Goal: Task Accomplishment & Management: Use online tool/utility

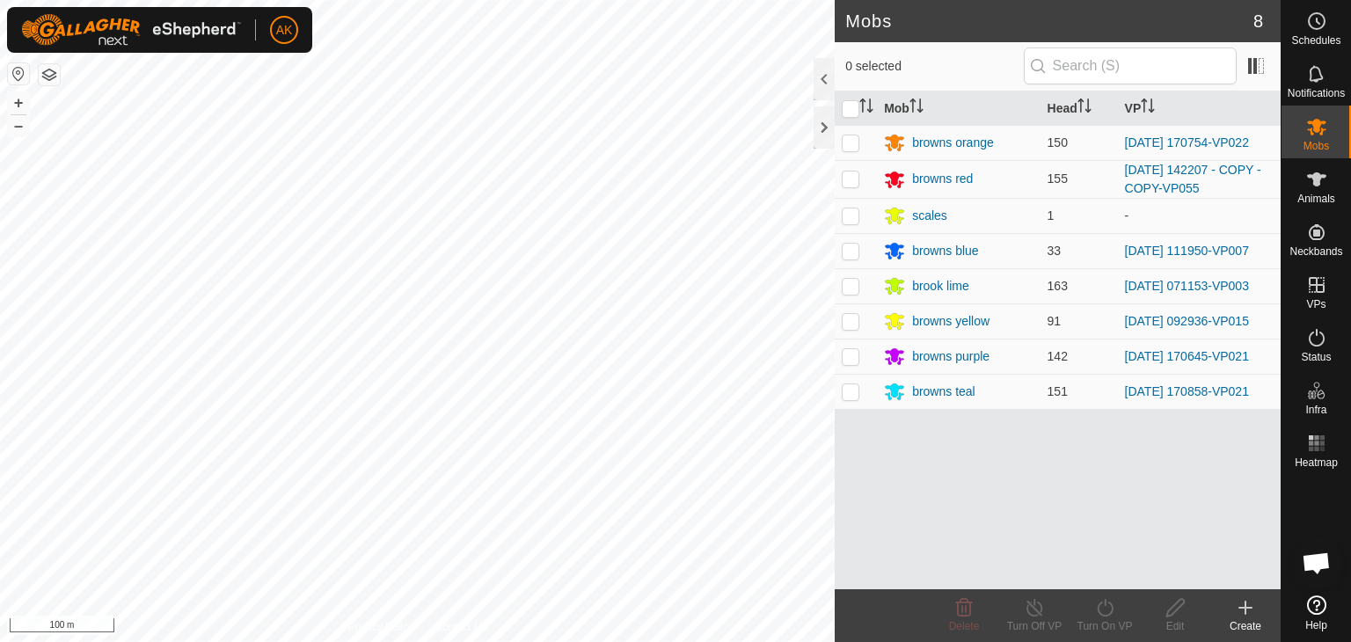
click at [320, 641] on html "AK Schedules Notifications Mobs Animals Neckbands VPs Status Infra Heatmap Help…" at bounding box center [675, 321] width 1351 height 642
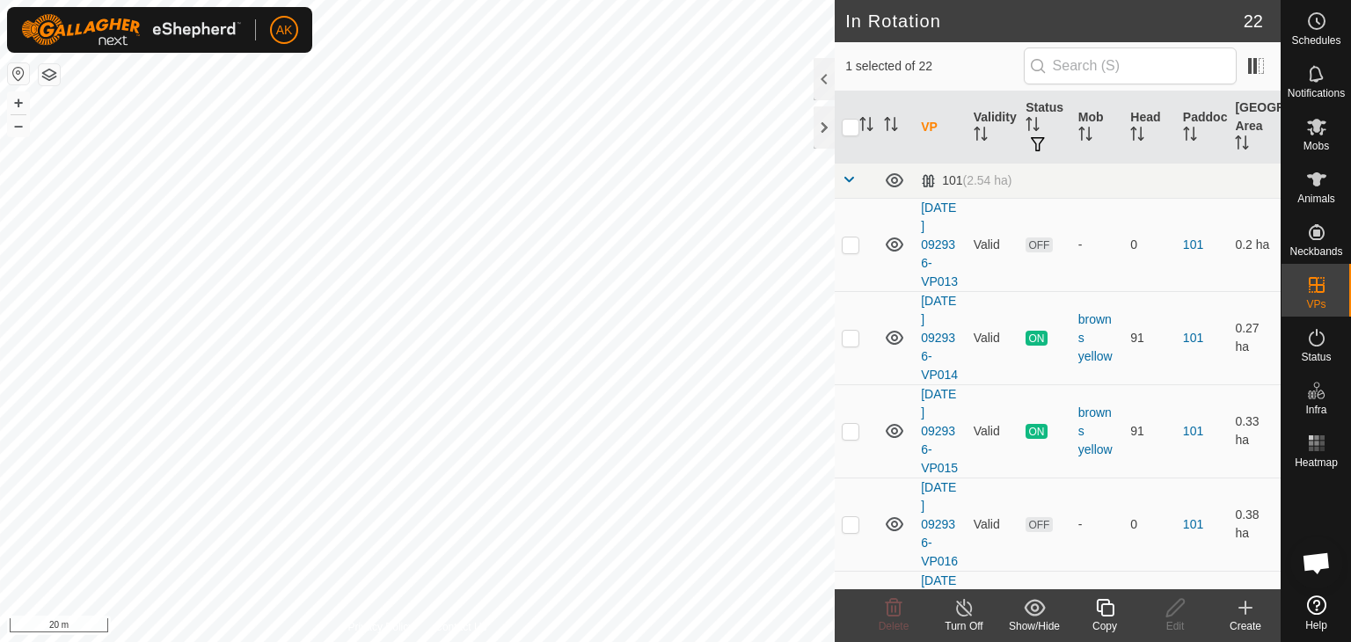
click at [1111, 604] on icon at bounding box center [1105, 608] width 18 height 18
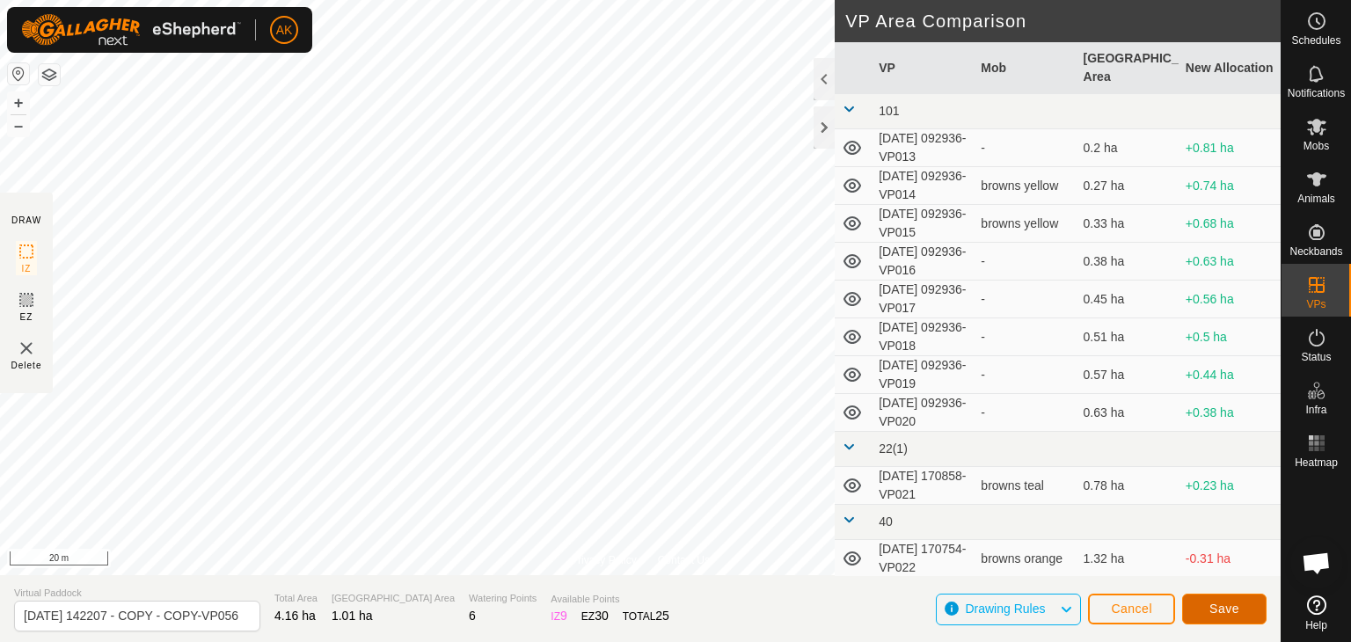
click at [1237, 607] on span "Save" at bounding box center [1224, 609] width 30 height 14
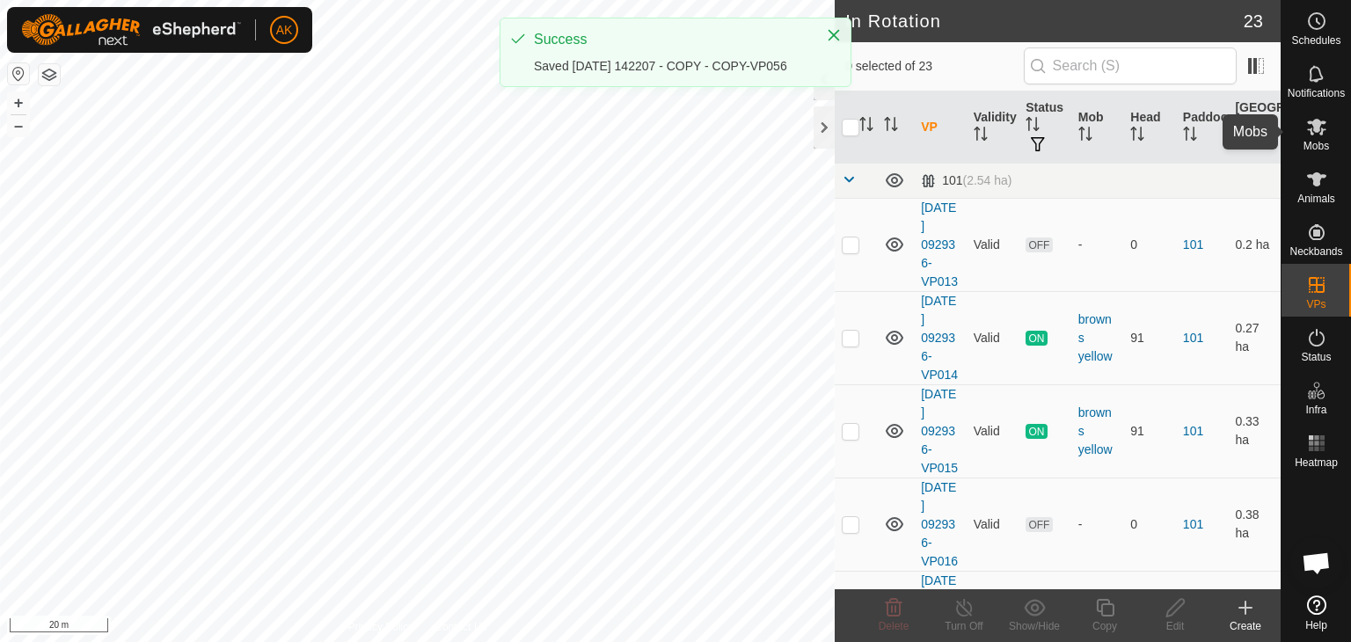
click at [1315, 124] on icon at bounding box center [1316, 127] width 19 height 17
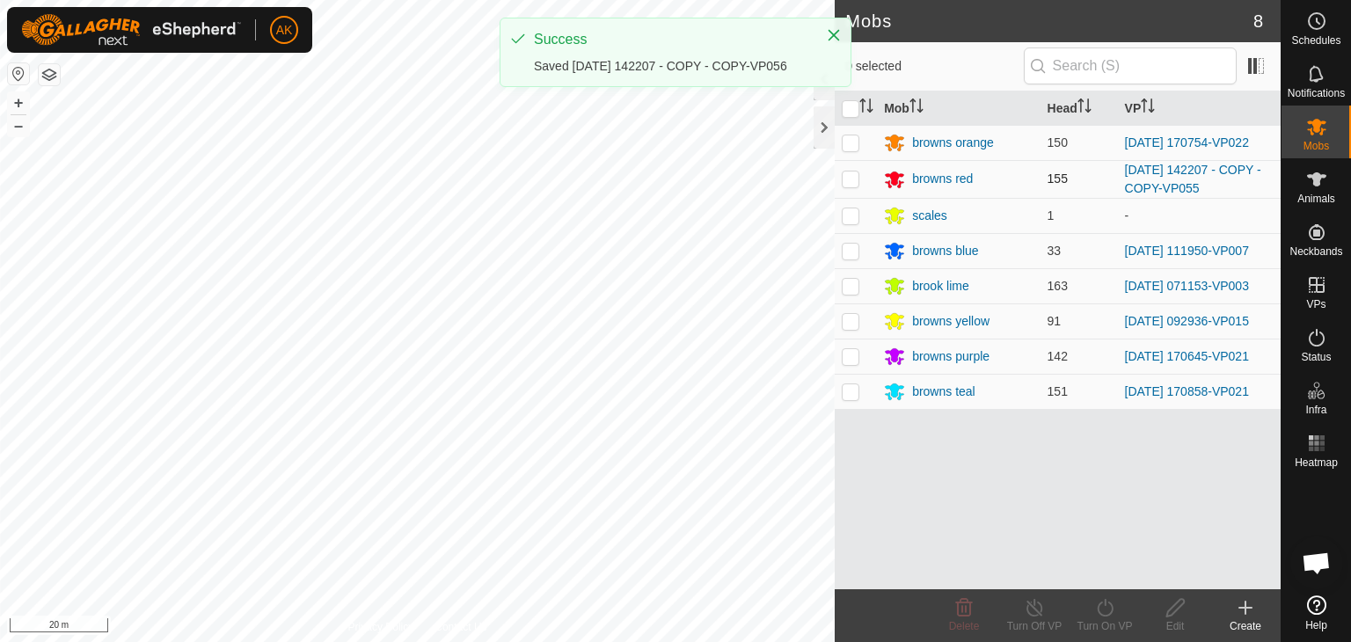
click at [849, 177] on p-checkbox at bounding box center [851, 178] width 18 height 14
checkbox input "true"
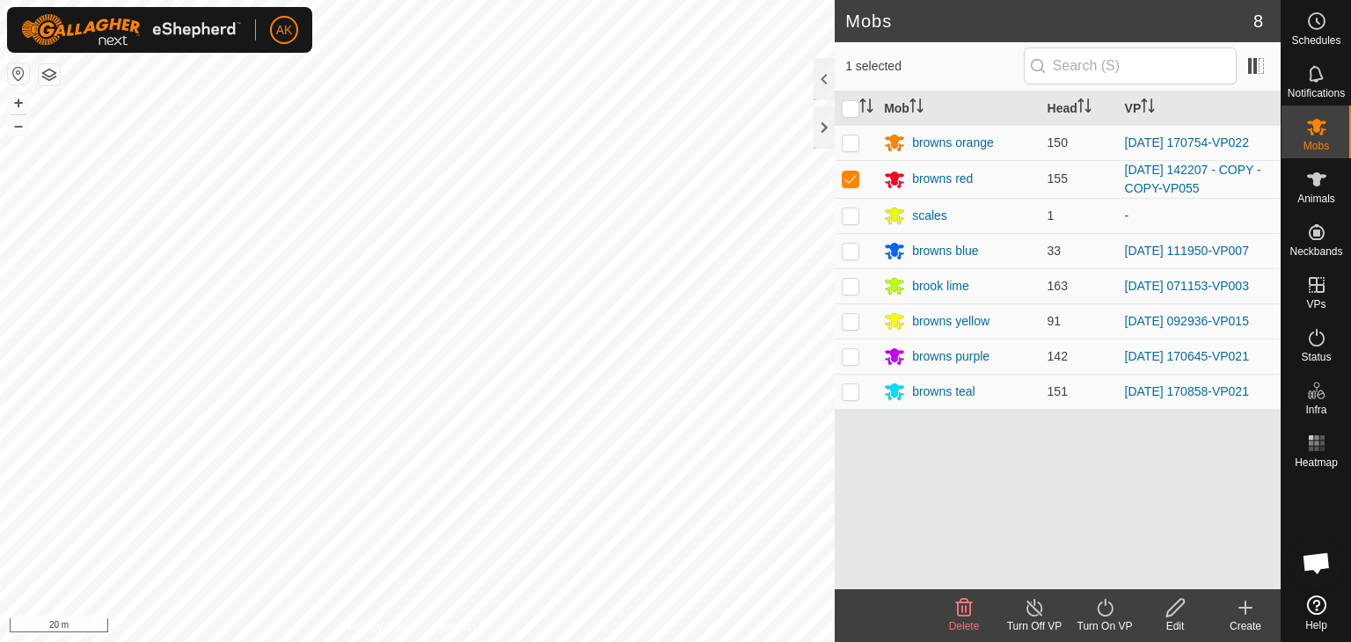
click at [1115, 606] on turn-on-svg-icon at bounding box center [1104, 607] width 70 height 21
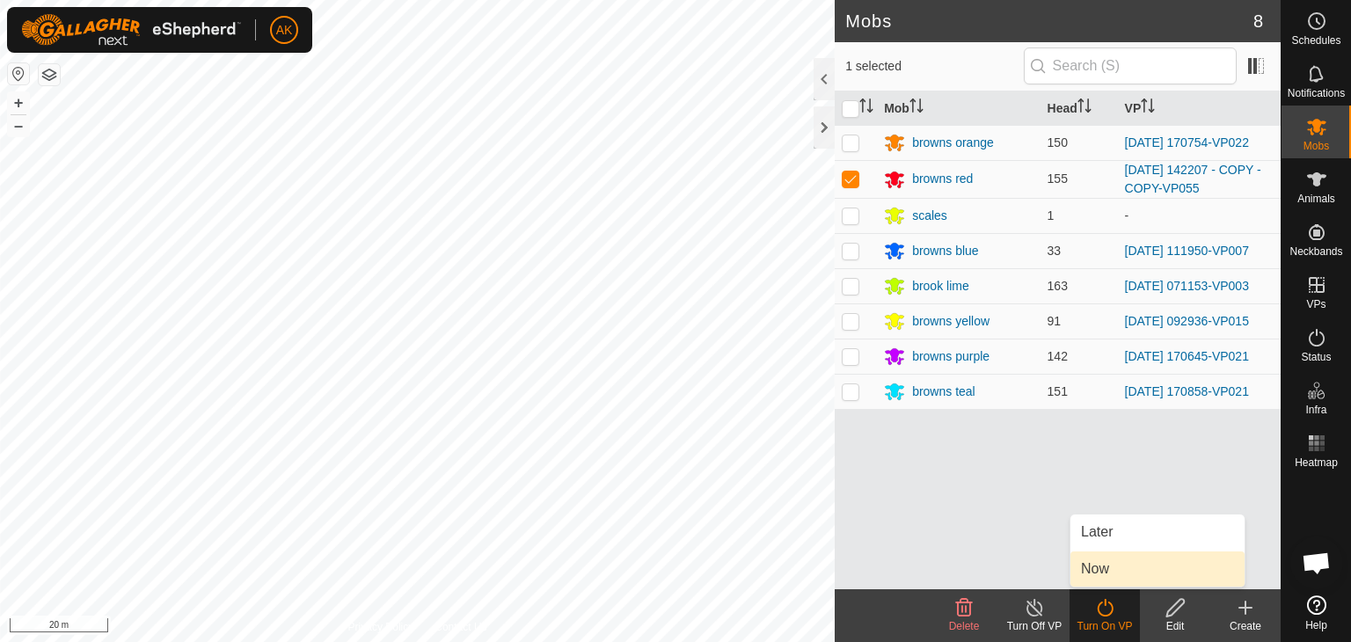
click at [1101, 567] on link "Now" at bounding box center [1157, 568] width 174 height 35
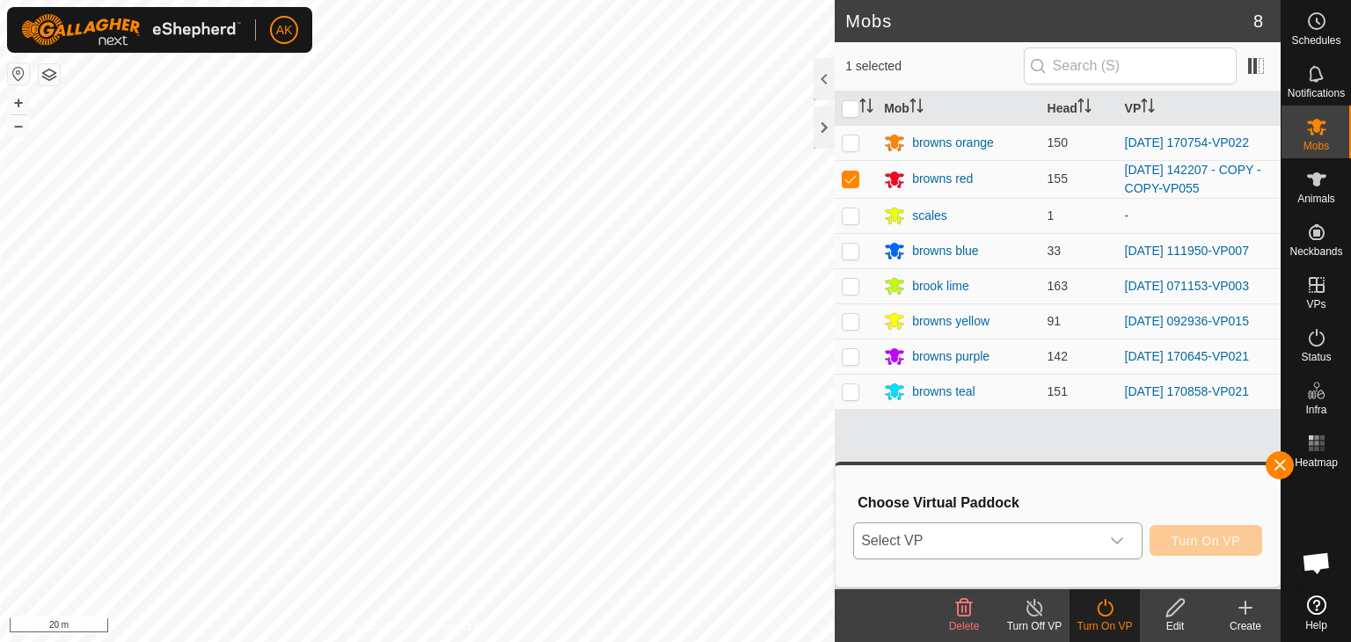
click at [1015, 543] on span "Select VP" at bounding box center [976, 540] width 245 height 35
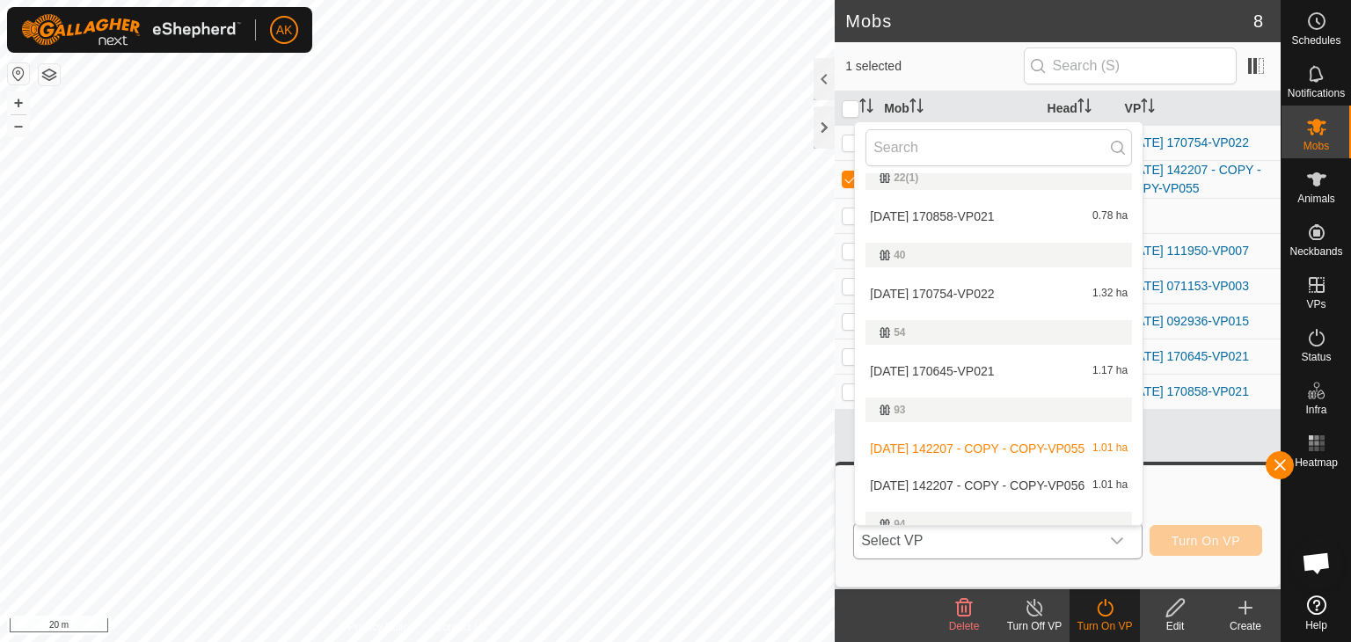
scroll to position [352, 0]
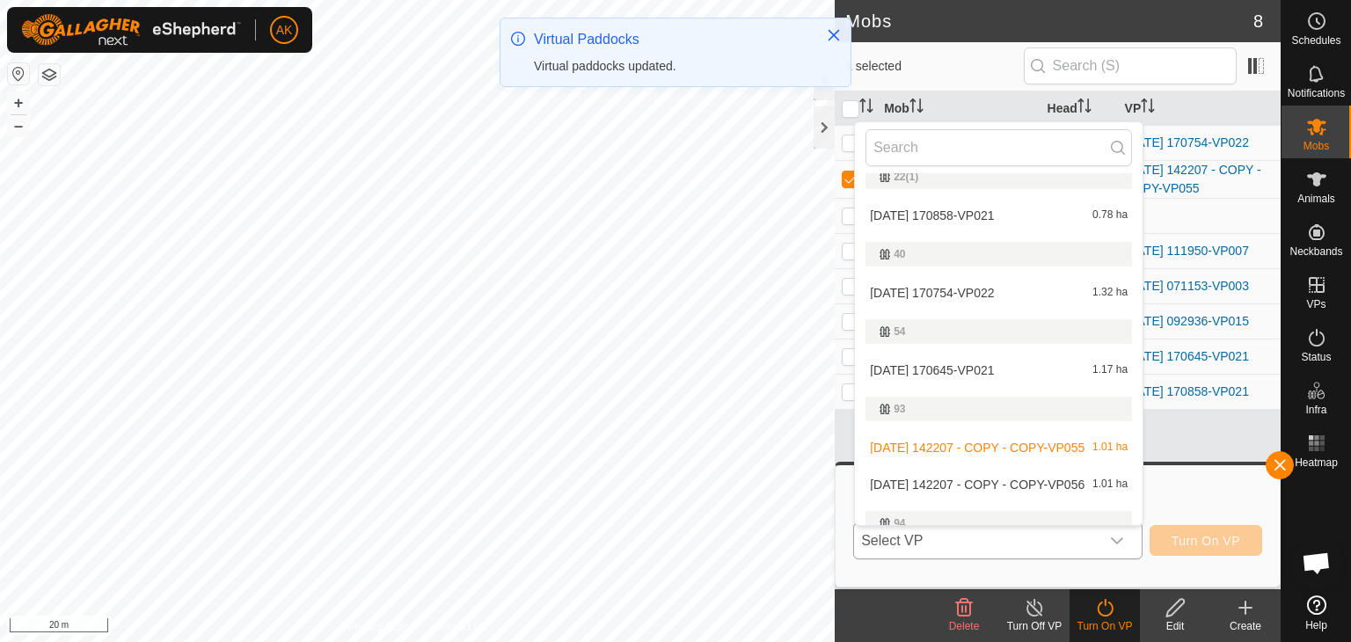
click at [967, 476] on li "[DATE] 142207 - COPY - COPY-VP056 1.01 ha" at bounding box center [999, 484] width 288 height 35
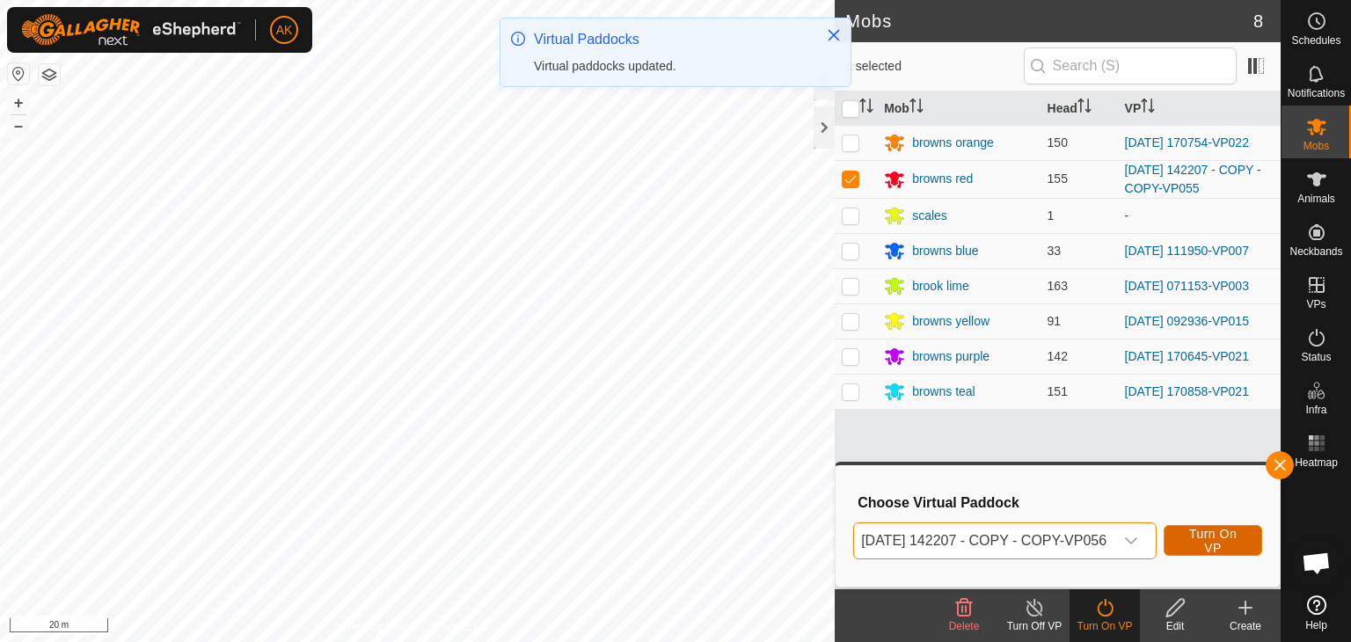
click at [1226, 546] on span "Turn On VP" at bounding box center [1213, 541] width 55 height 28
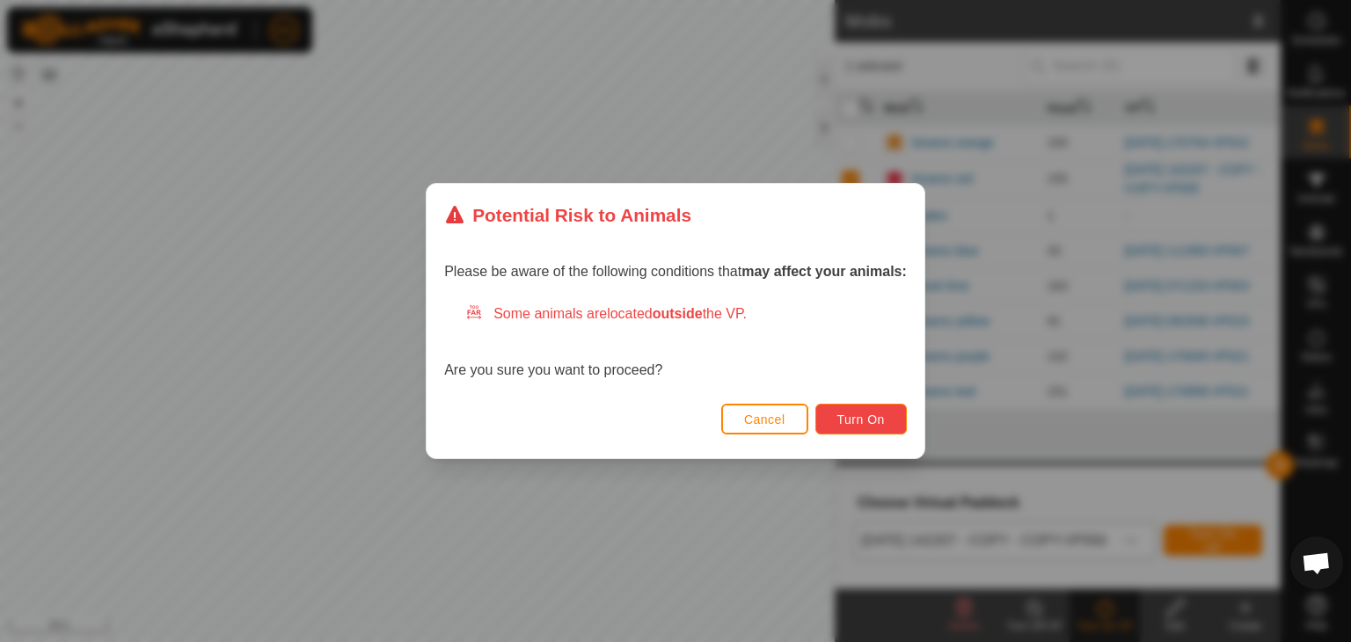
click at [835, 428] on button "Turn On" at bounding box center [860, 419] width 91 height 31
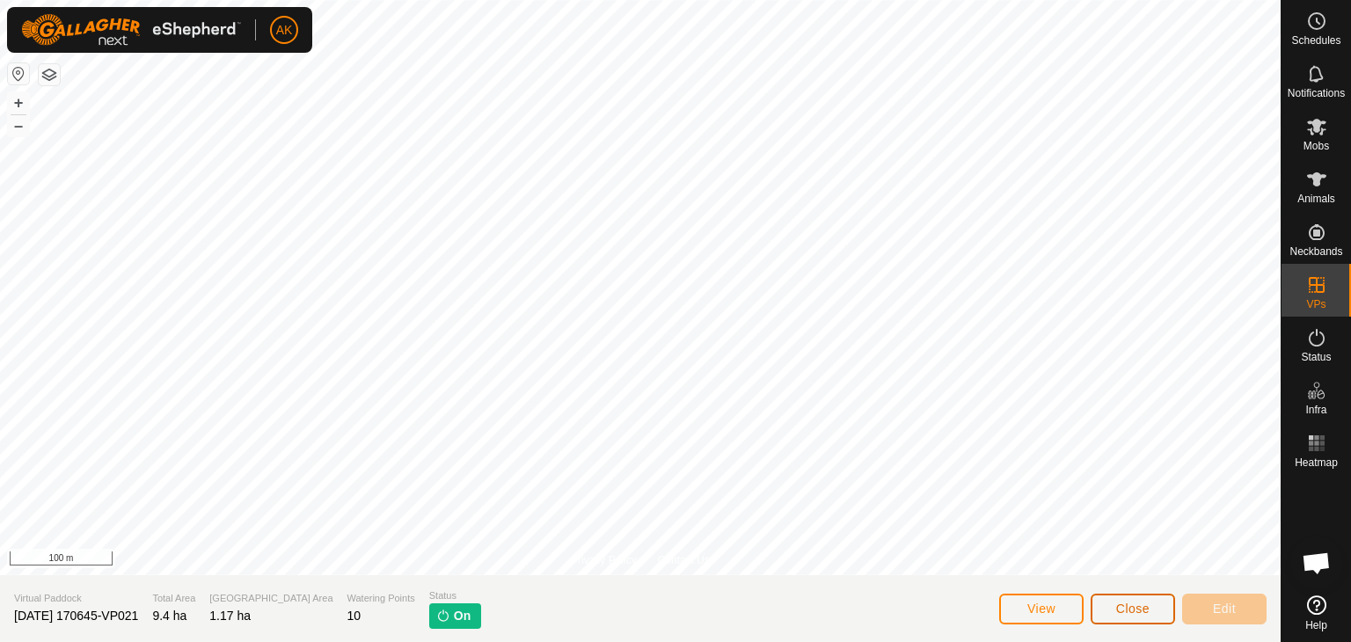
click at [1140, 604] on span "Close" at bounding box center [1132, 609] width 33 height 14
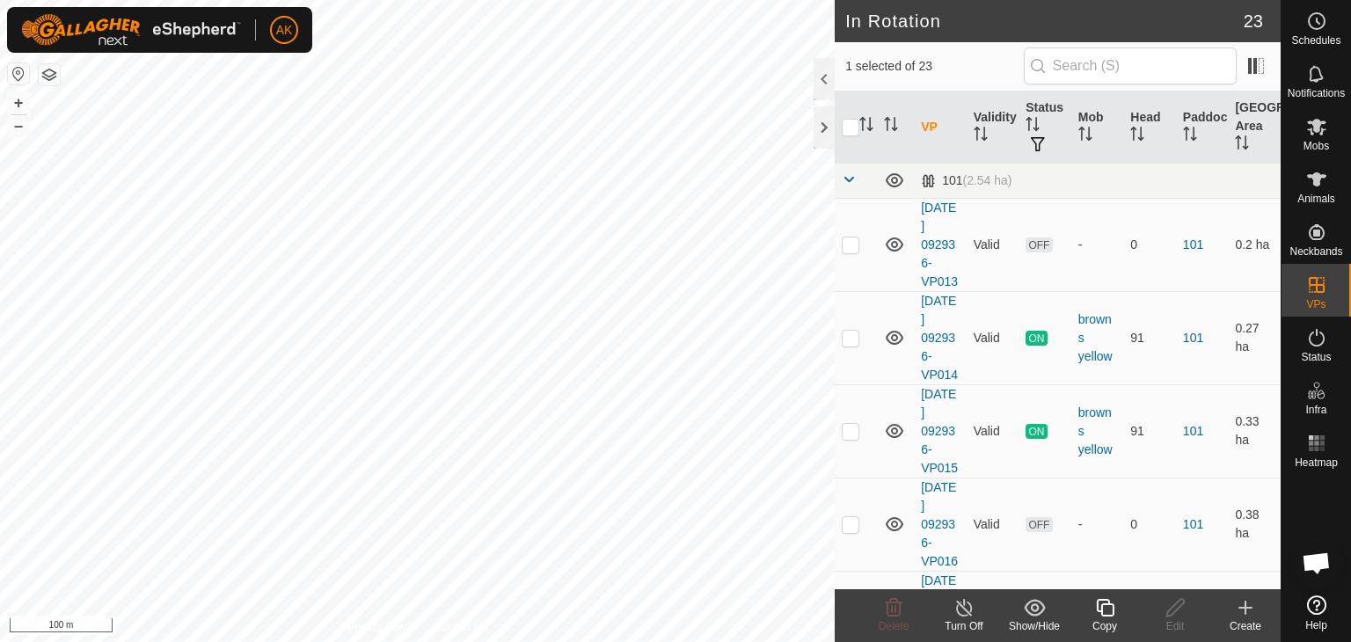
click at [1104, 614] on icon at bounding box center [1105, 608] width 18 height 18
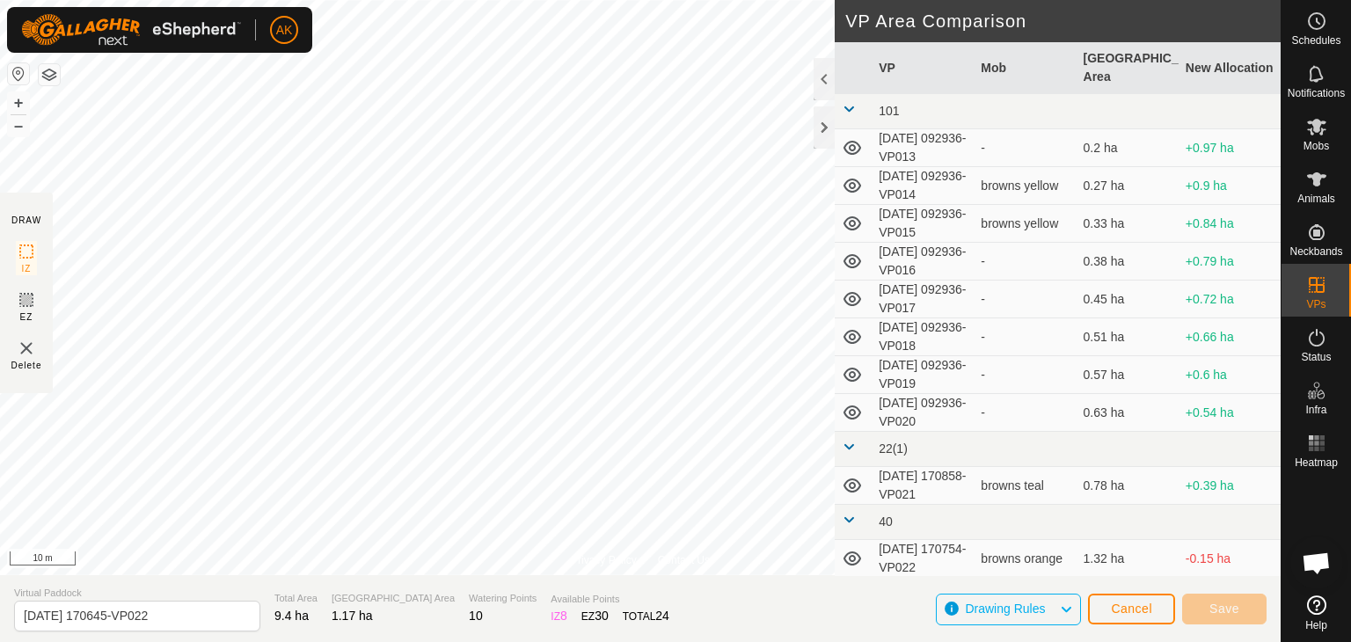
click at [254, 595] on div "Privacy Policy Contact Us Effluent Pond + – ⇧ i 10 m DRAW IZ EZ Delete VP Area …" at bounding box center [640, 321] width 1280 height 642
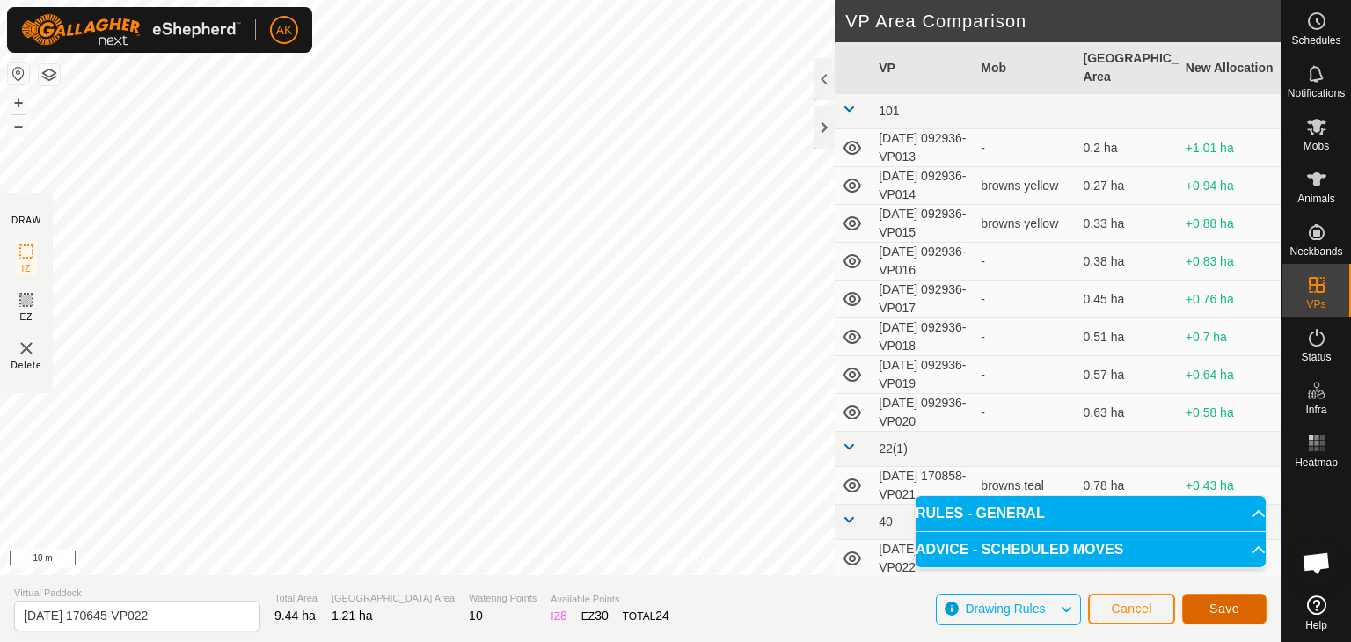
click at [1236, 616] on button "Save" at bounding box center [1224, 609] width 84 height 31
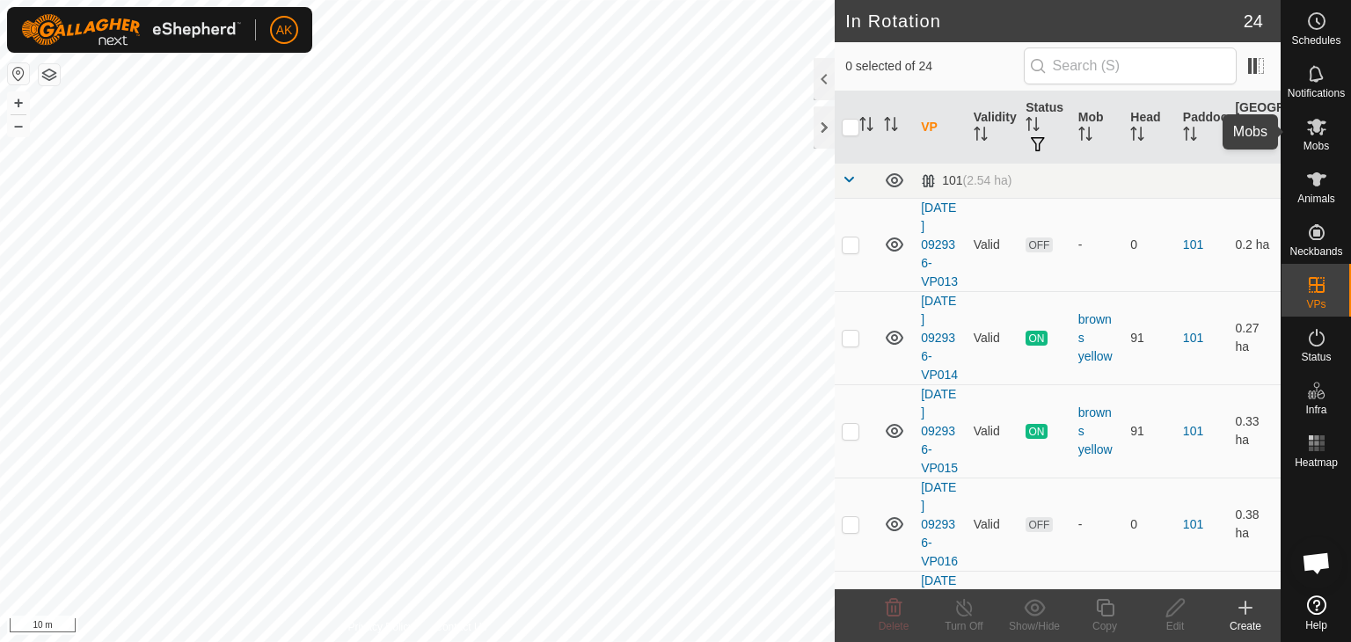
click at [1319, 132] on icon at bounding box center [1316, 126] width 21 height 21
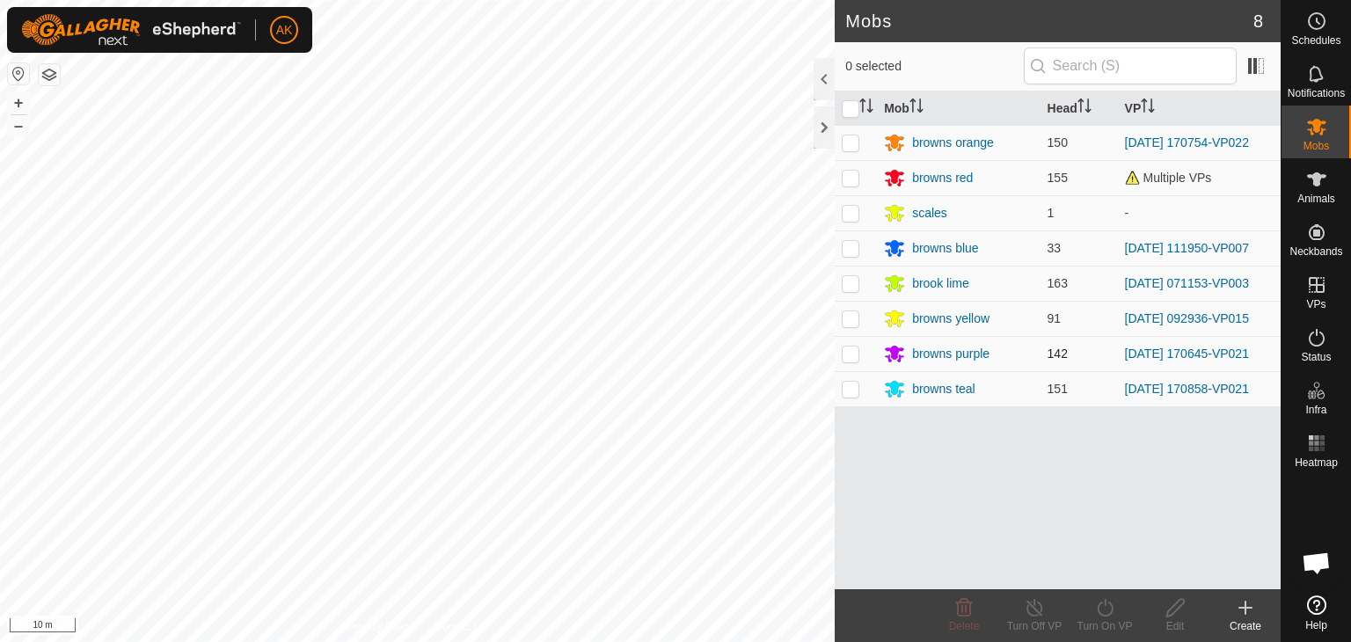
click at [843, 353] on p-checkbox at bounding box center [851, 354] width 18 height 14
checkbox input "true"
click at [1107, 609] on icon at bounding box center [1105, 607] width 22 height 21
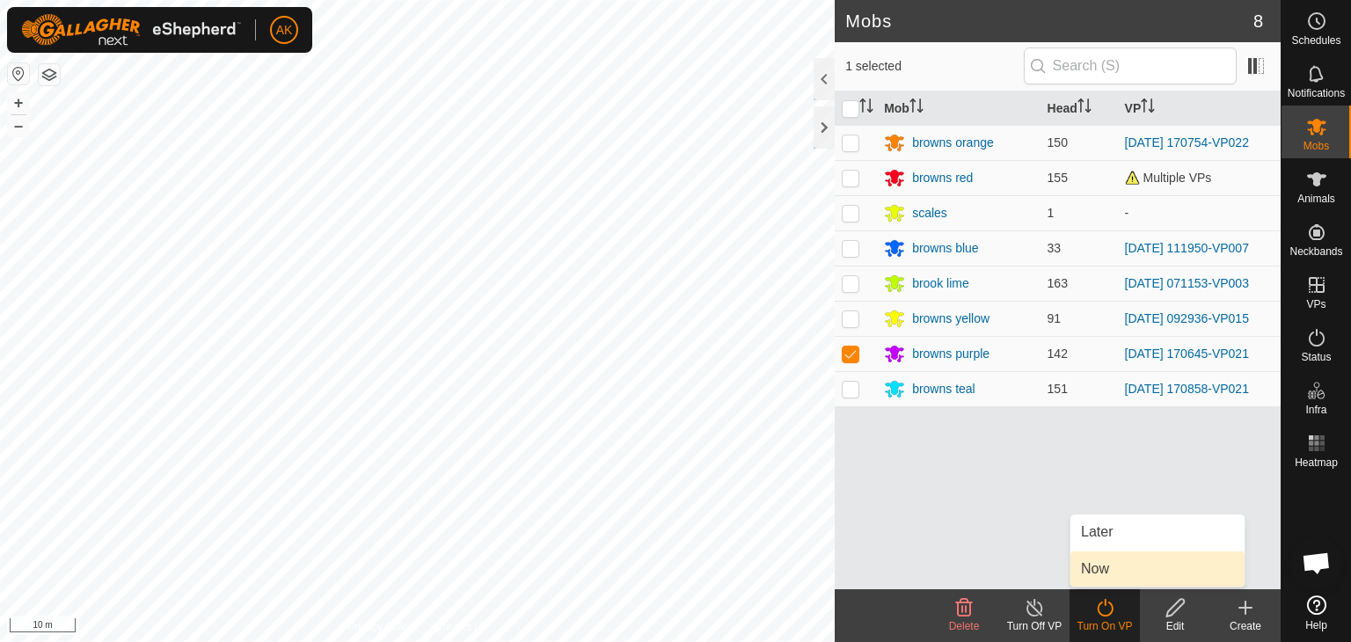
click at [1122, 572] on link "Now" at bounding box center [1157, 568] width 174 height 35
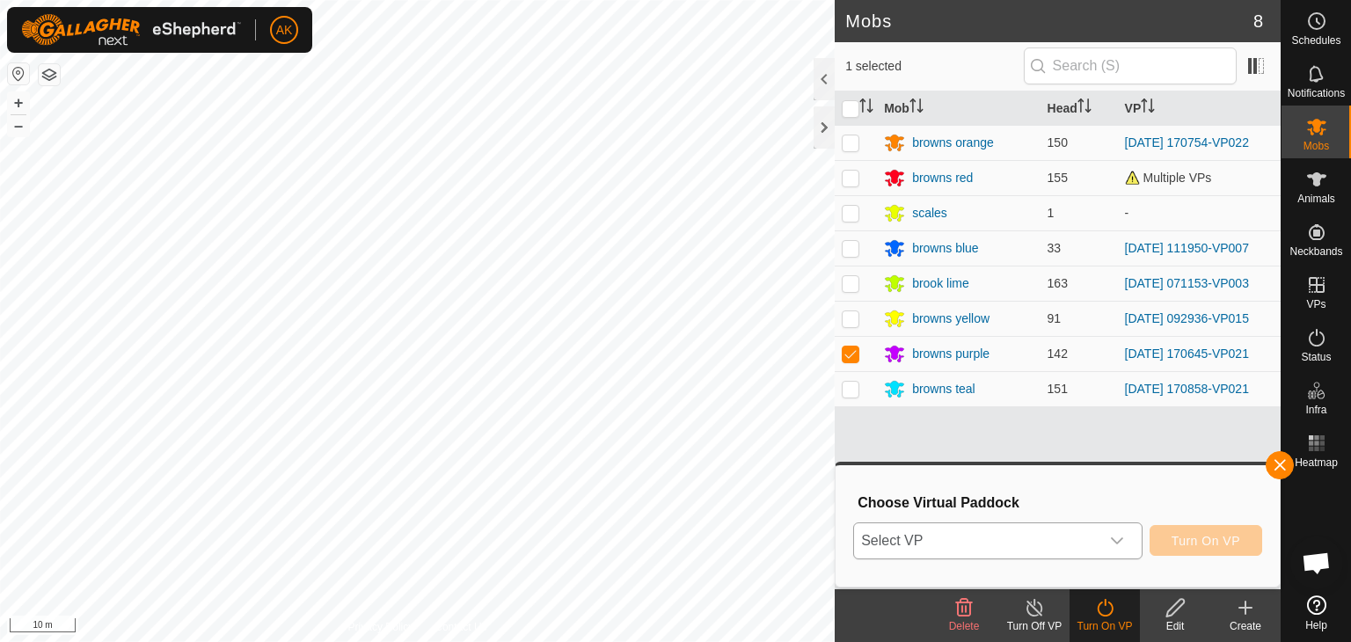
click at [1117, 542] on icon "dropdown trigger" at bounding box center [1117, 541] width 14 height 14
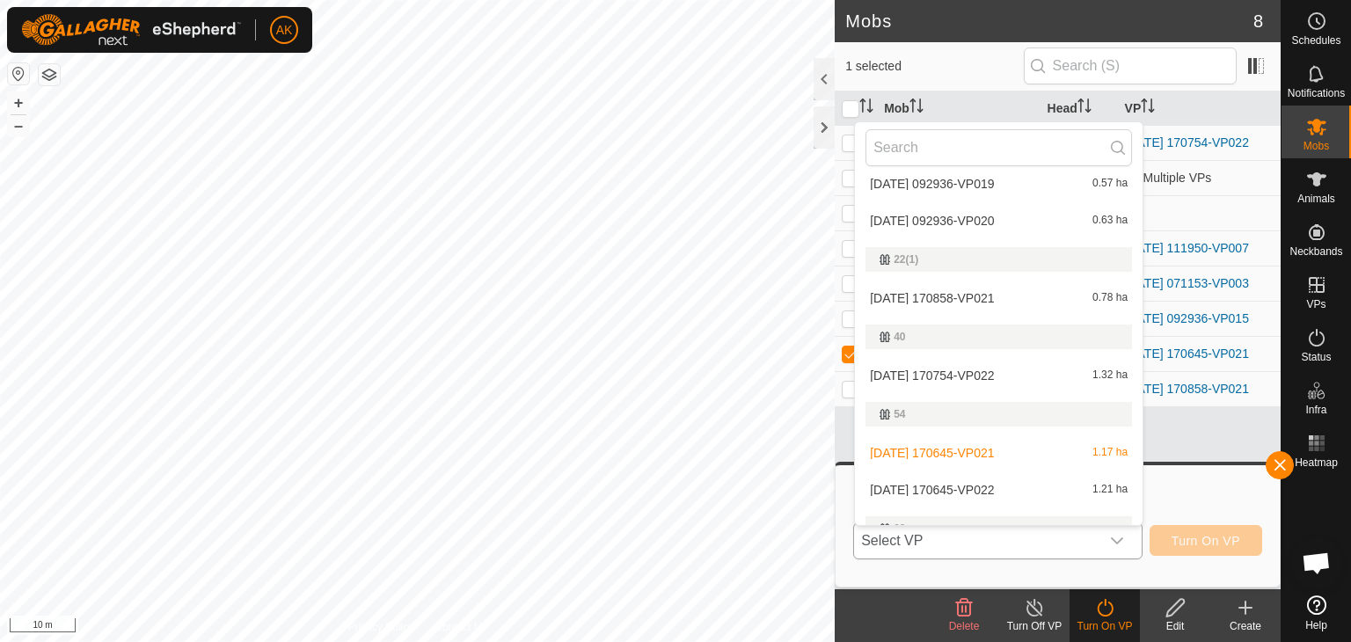
scroll to position [352, 0]
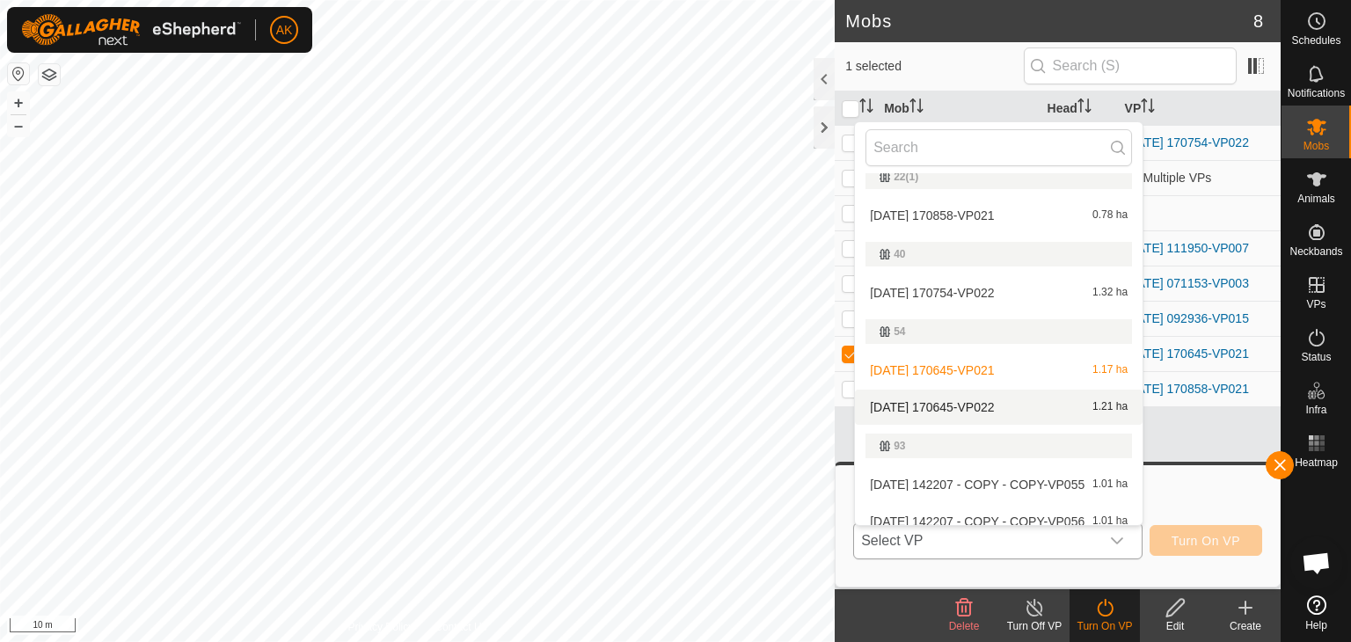
click at [971, 410] on li "[DATE] 170645-VP022 1.21 ha" at bounding box center [999, 407] width 288 height 35
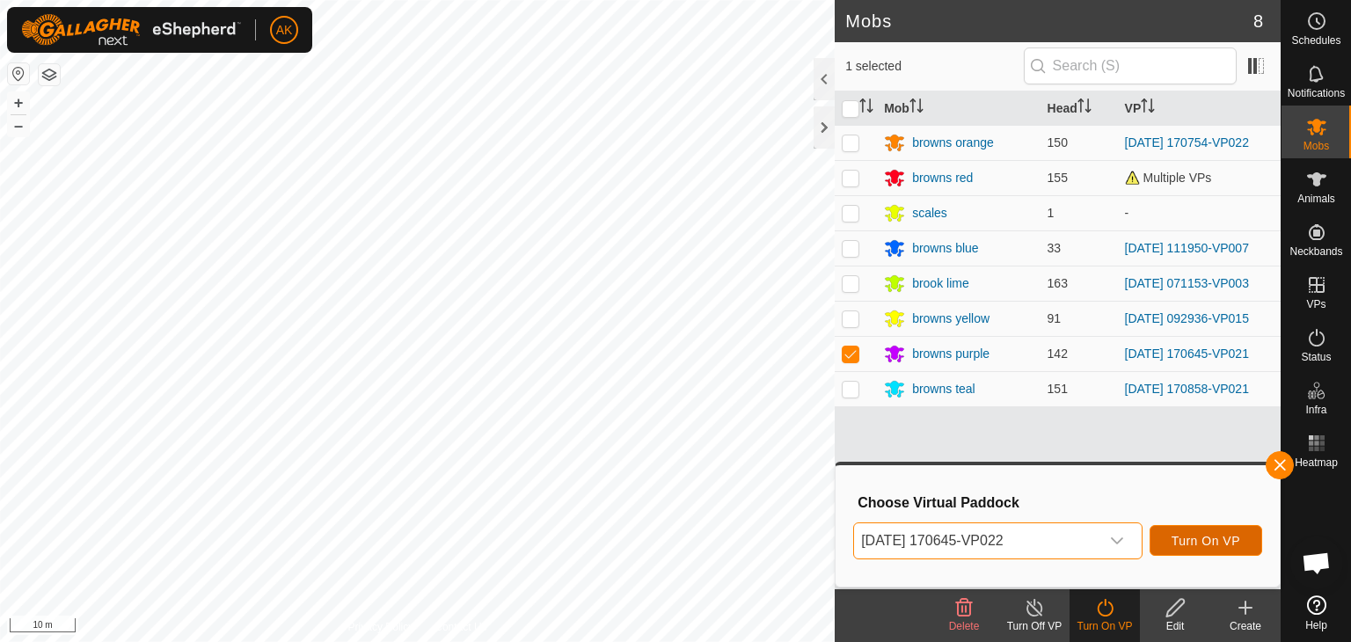
click at [1196, 541] on span "Turn On VP" at bounding box center [1205, 541] width 69 height 14
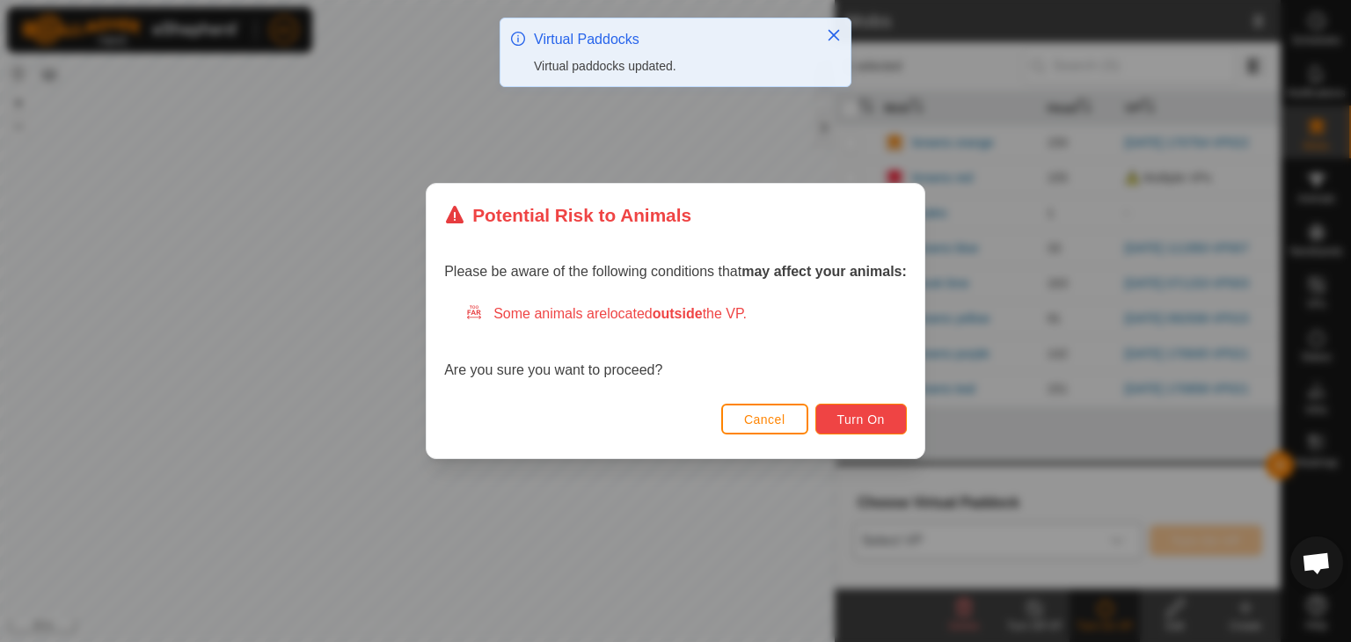
click at [855, 421] on span "Turn On" at bounding box center [860, 419] width 47 height 14
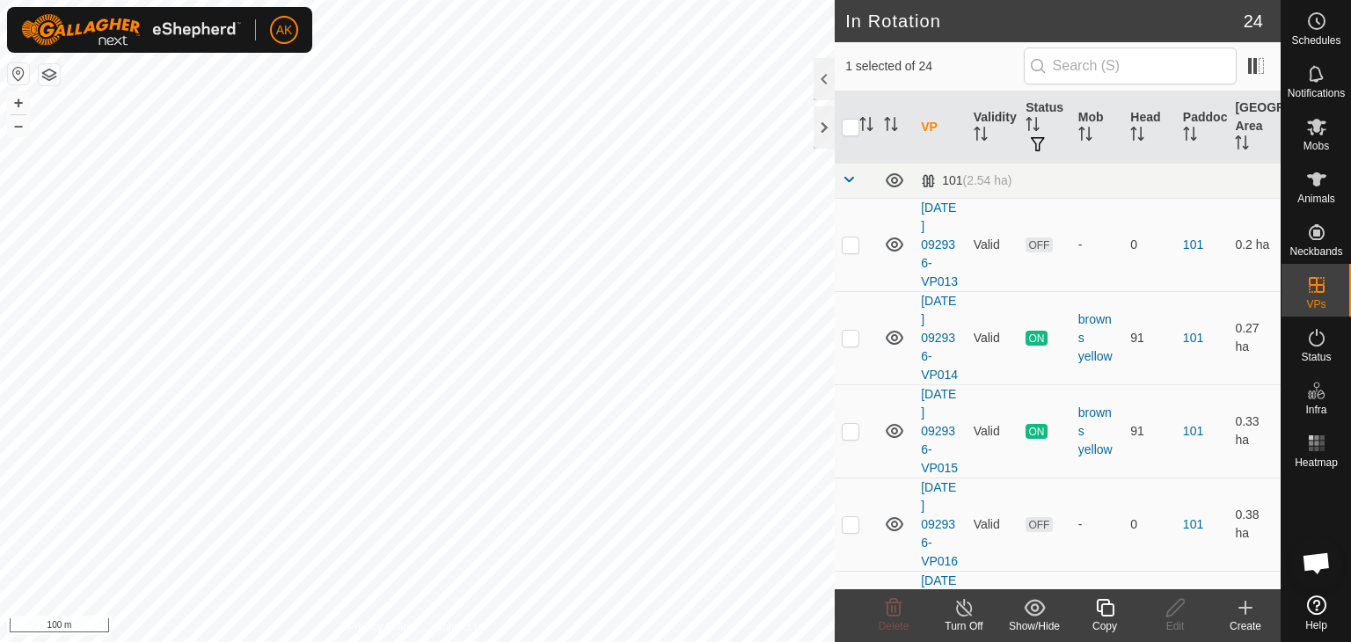
click at [1105, 615] on icon at bounding box center [1105, 608] width 18 height 18
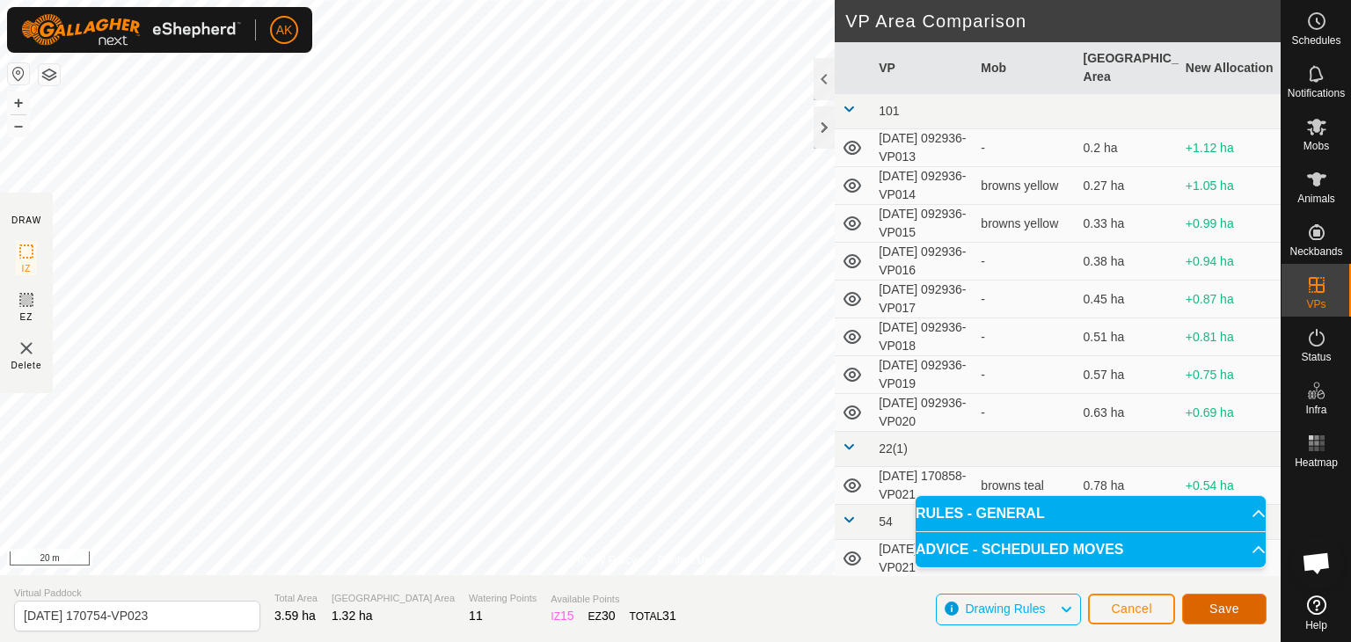
click at [1215, 606] on span "Save" at bounding box center [1224, 609] width 30 height 14
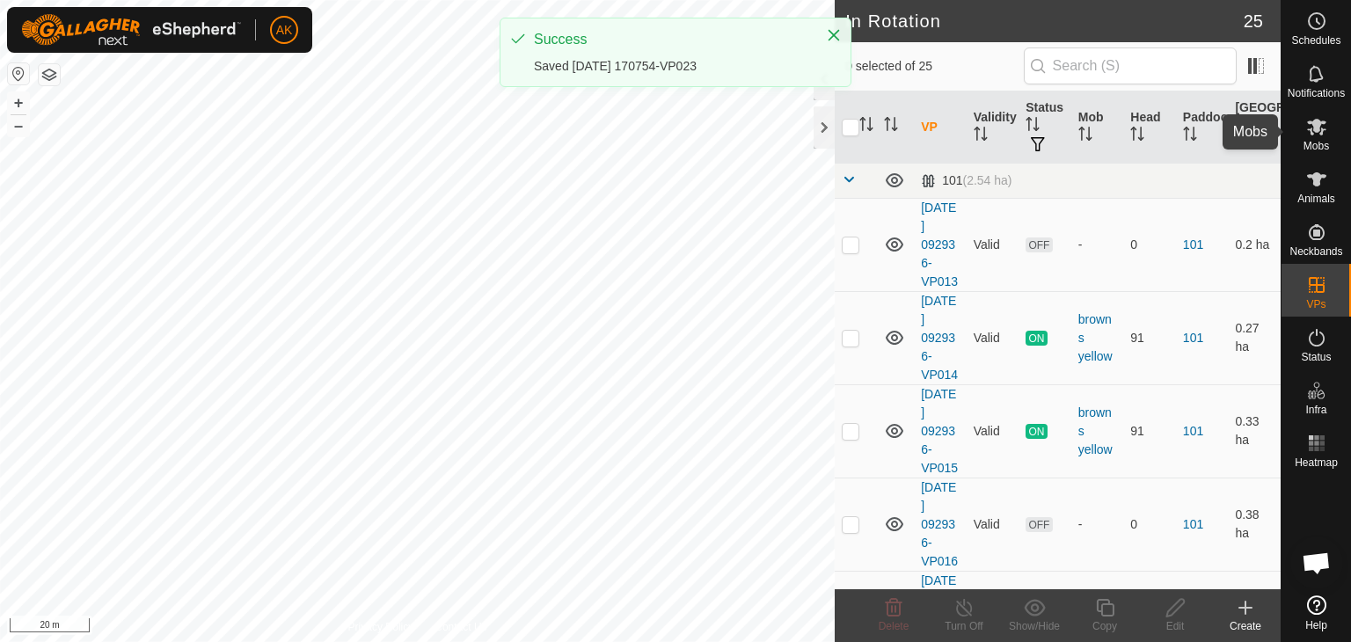
click at [1321, 130] on icon at bounding box center [1316, 127] width 19 height 17
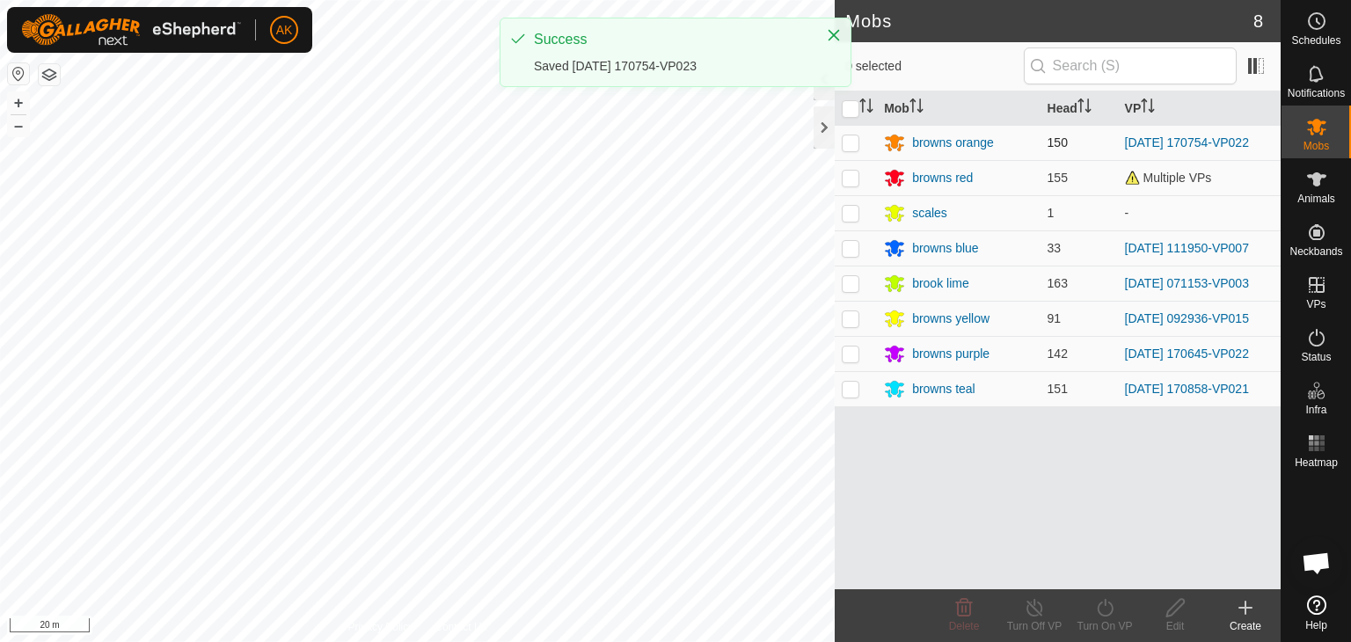
click at [852, 149] on td at bounding box center [856, 142] width 42 height 35
checkbox input "true"
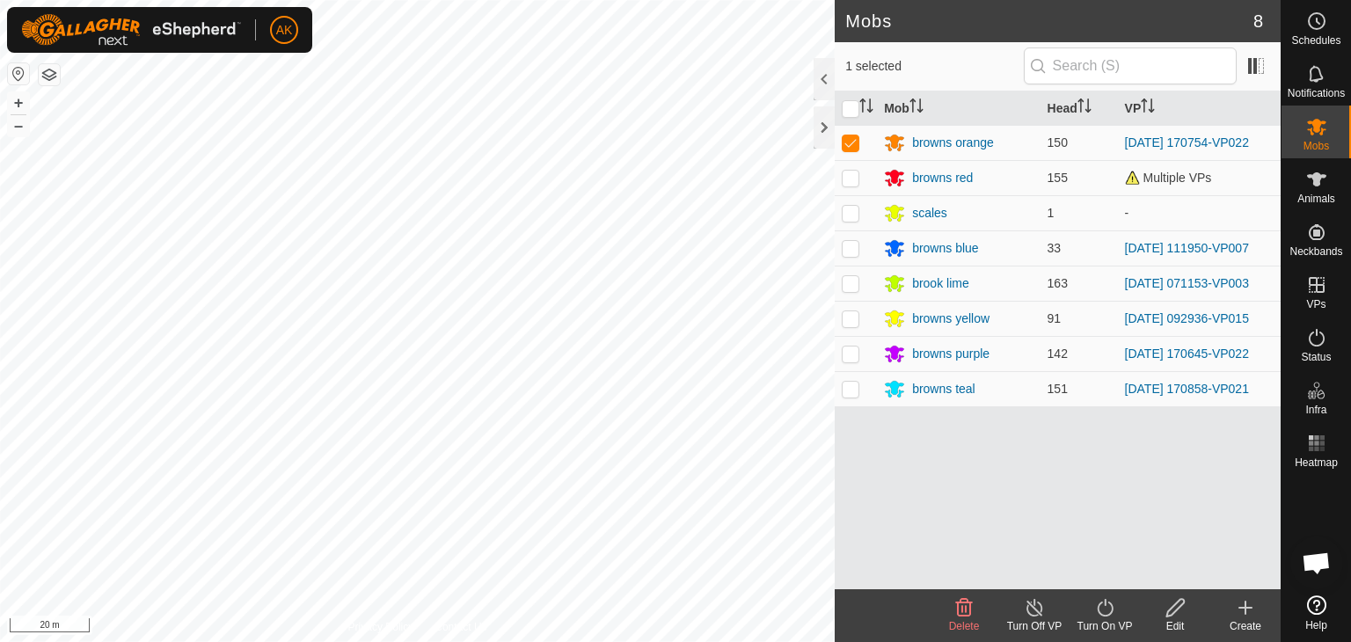
click at [1105, 608] on icon at bounding box center [1105, 607] width 22 height 21
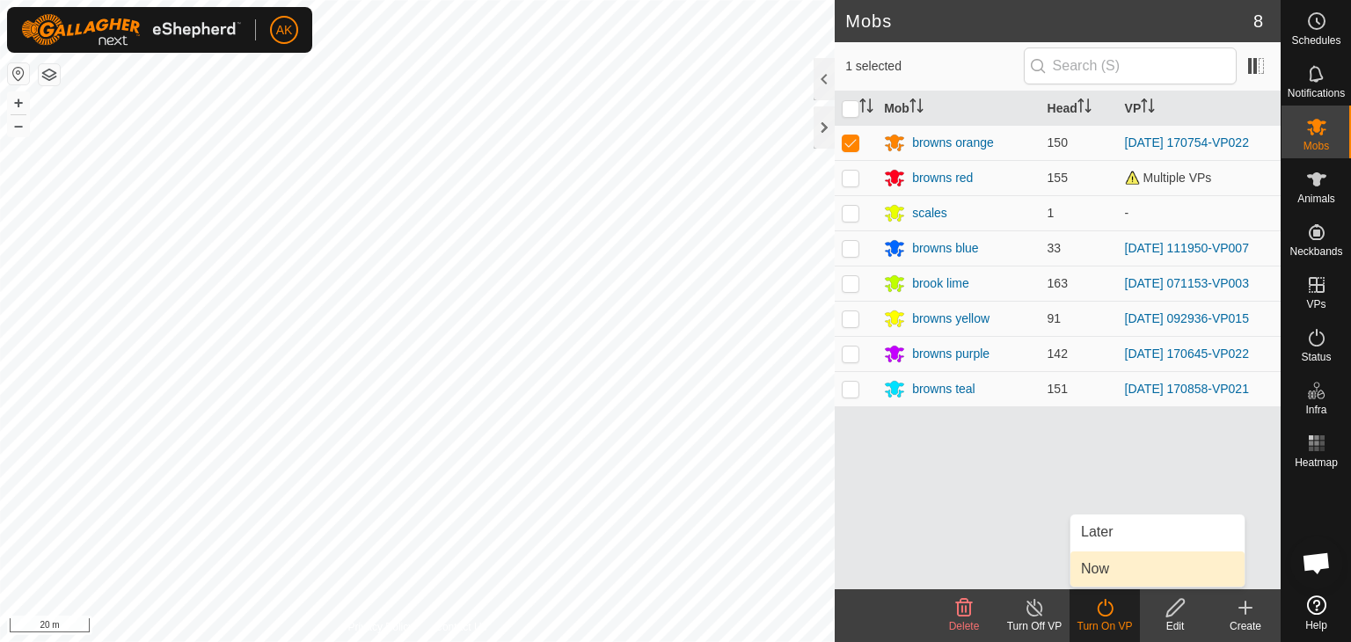
click at [1096, 565] on span "Now" at bounding box center [1095, 568] width 28 height 21
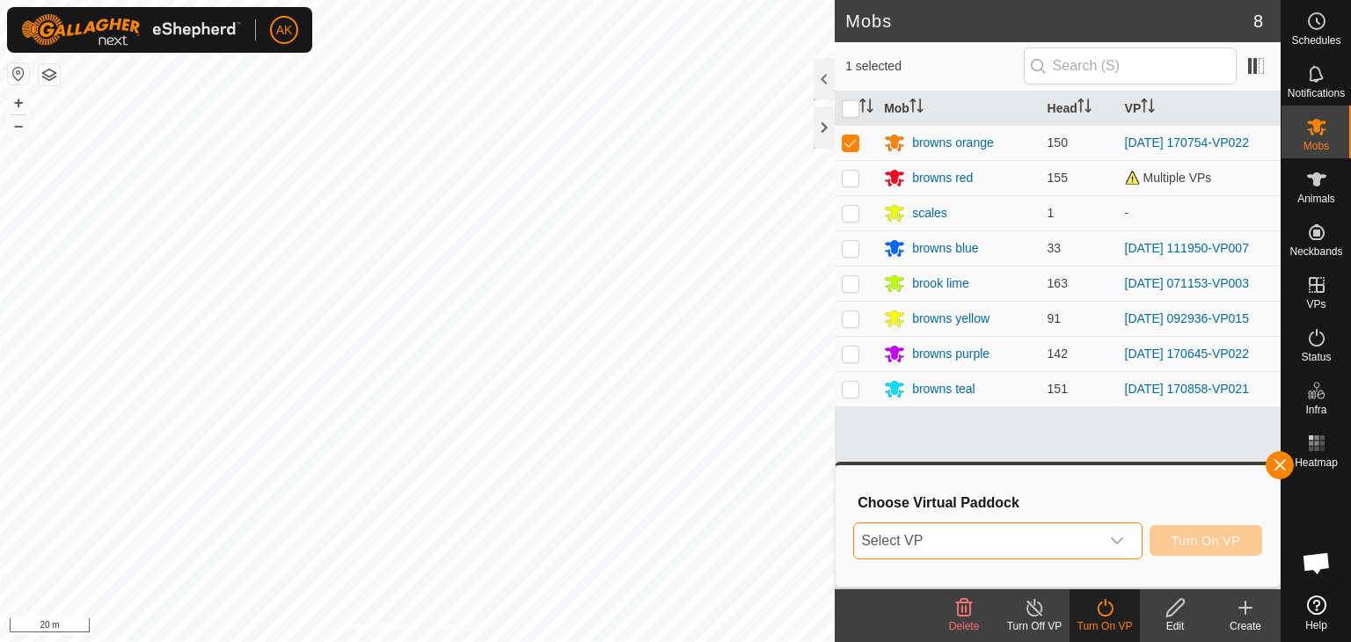
click at [1019, 535] on span "Select VP" at bounding box center [976, 540] width 245 height 35
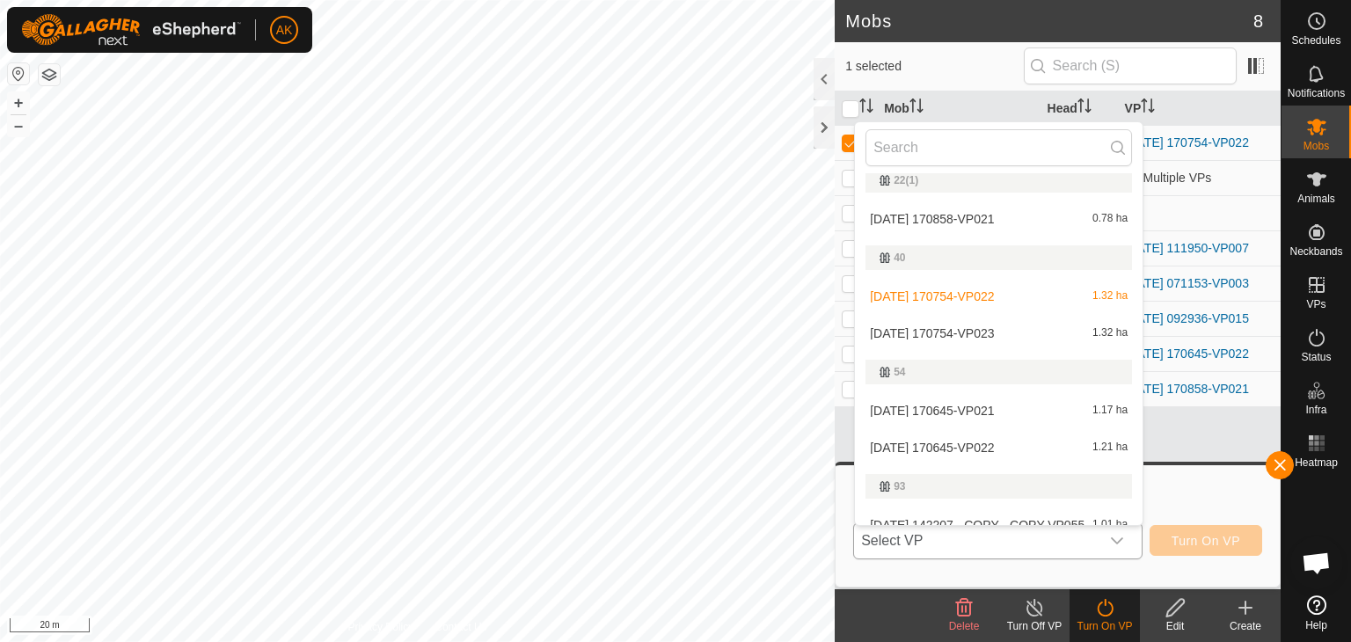
scroll to position [440, 0]
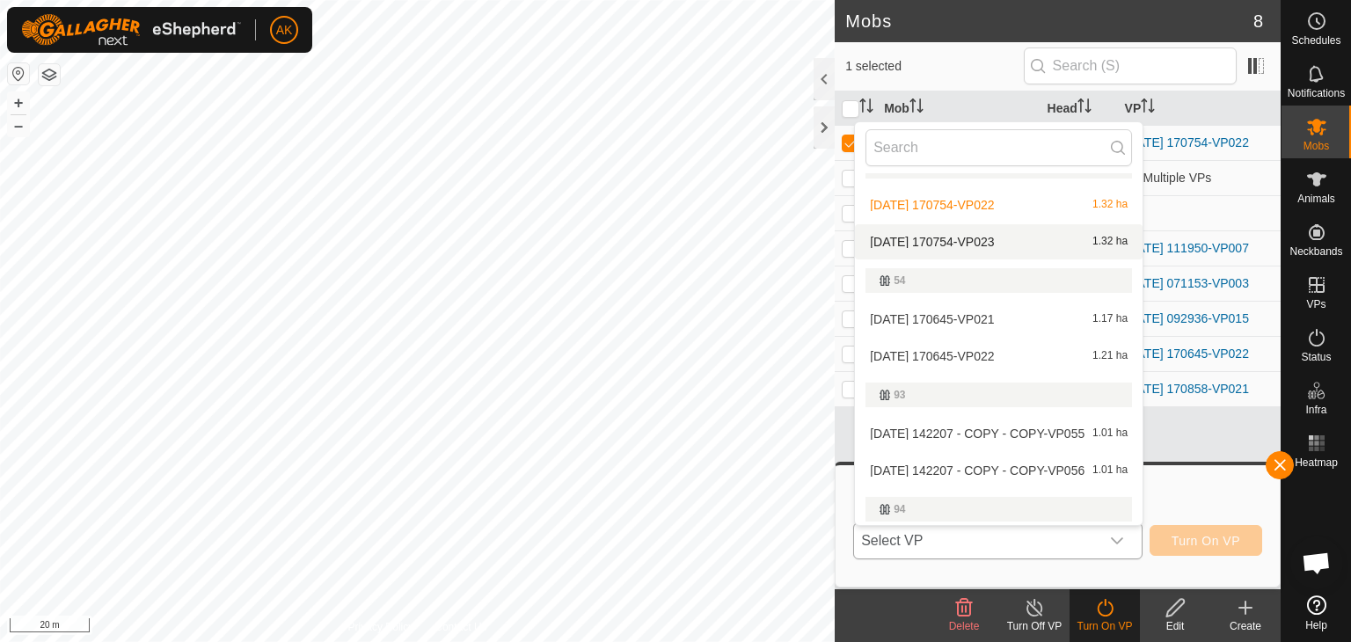
click at [958, 240] on li "[DATE] 170754-VP023 1.32 ha" at bounding box center [999, 241] width 288 height 35
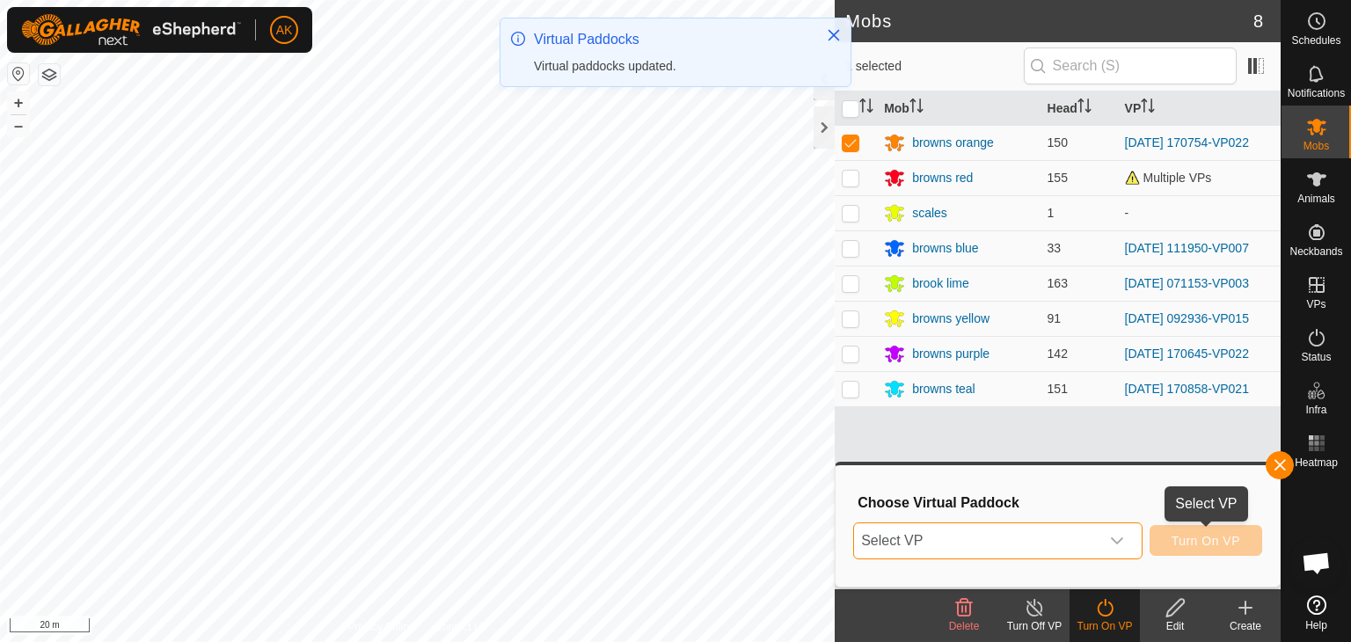
click at [1203, 544] on span "Turn On VP" at bounding box center [1205, 541] width 69 height 14
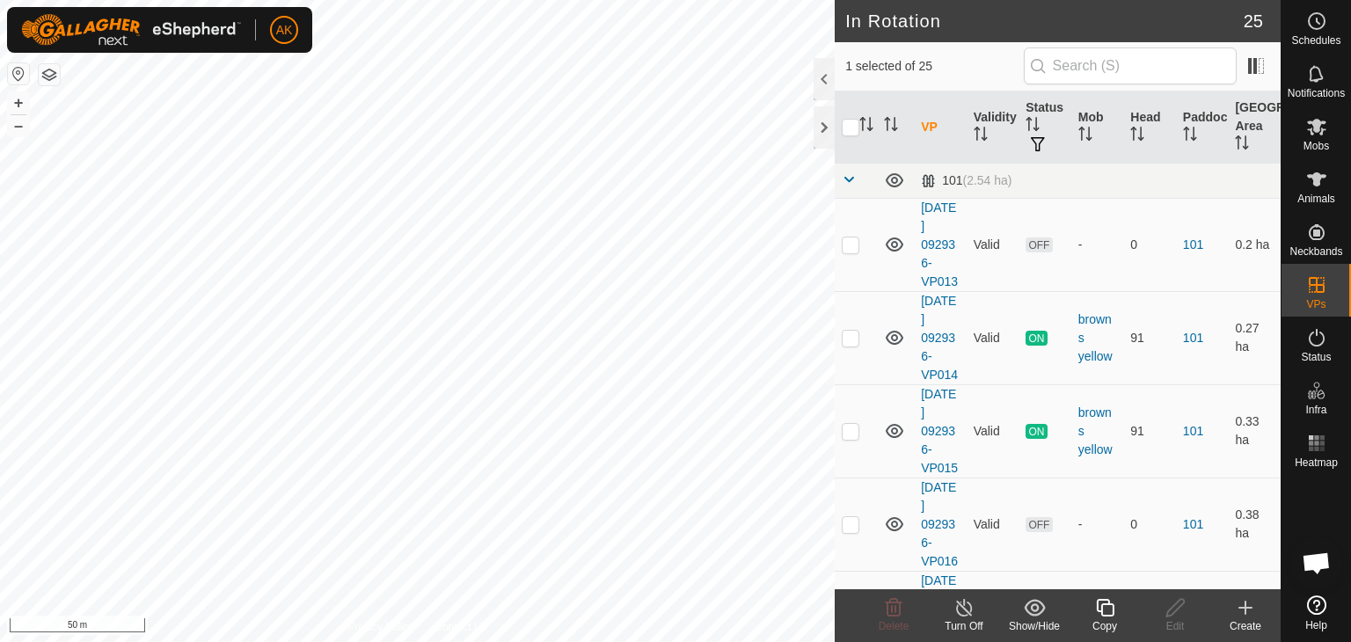
click at [1102, 608] on icon at bounding box center [1105, 607] width 22 height 21
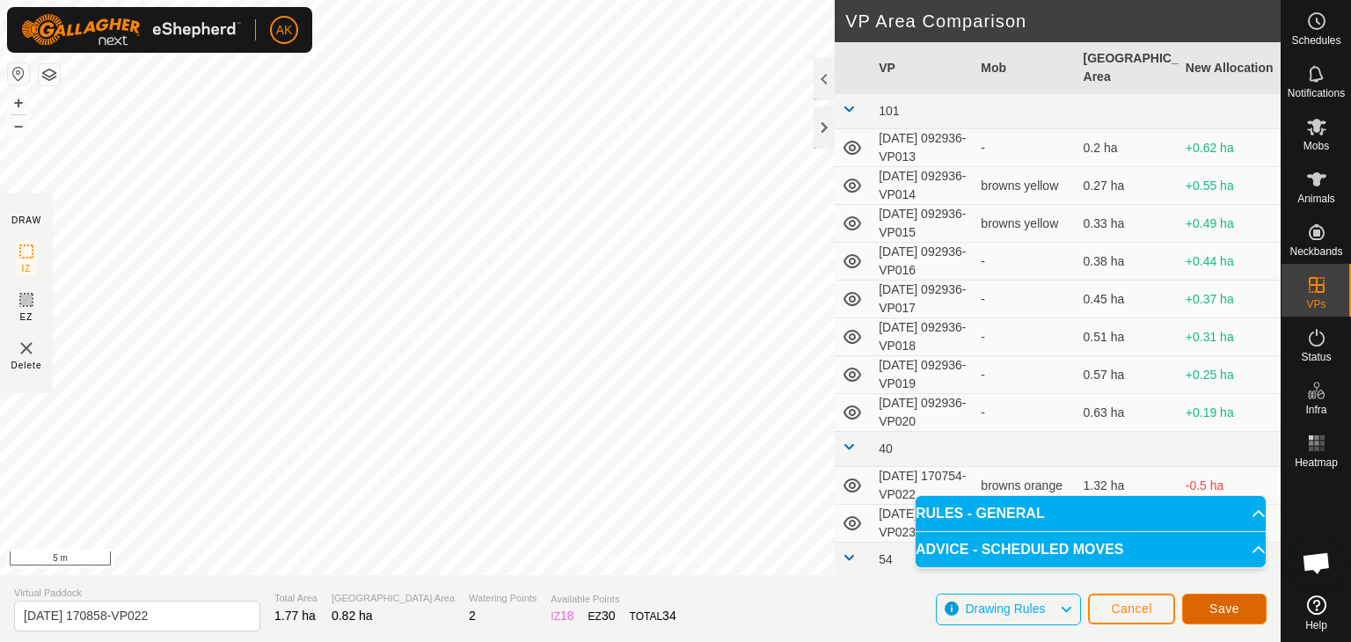
click at [1231, 613] on span "Save" at bounding box center [1224, 609] width 30 height 14
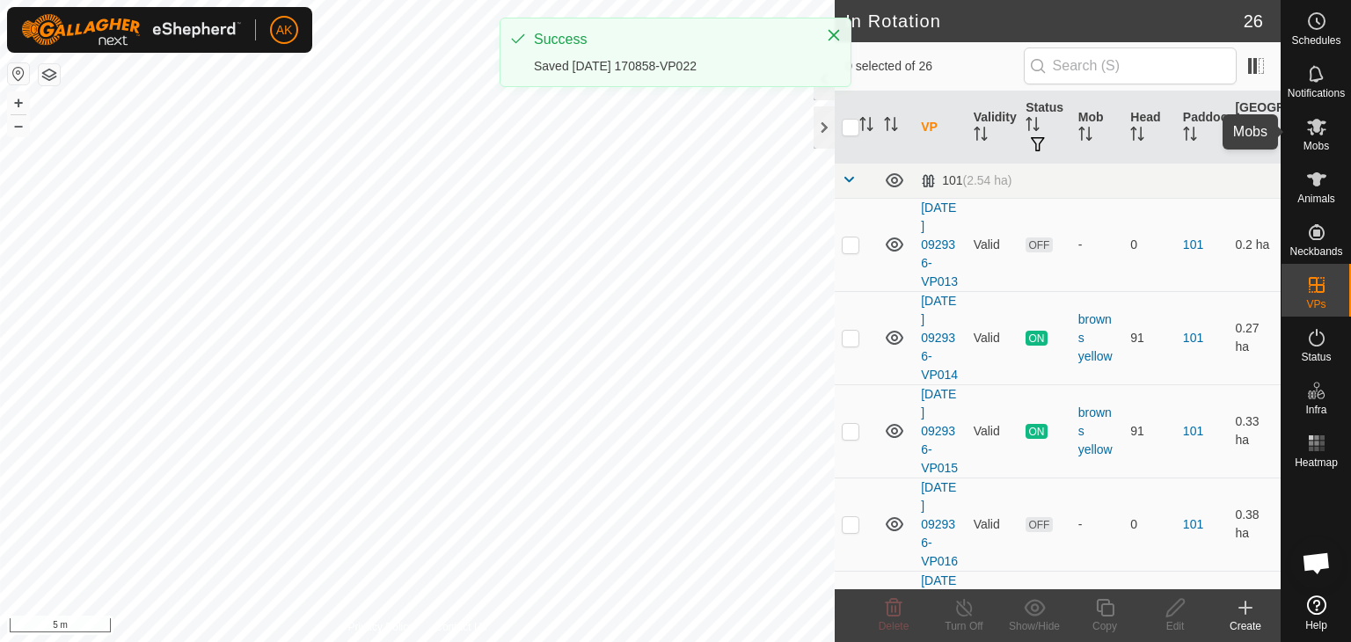
click at [1316, 128] on icon at bounding box center [1316, 127] width 19 height 17
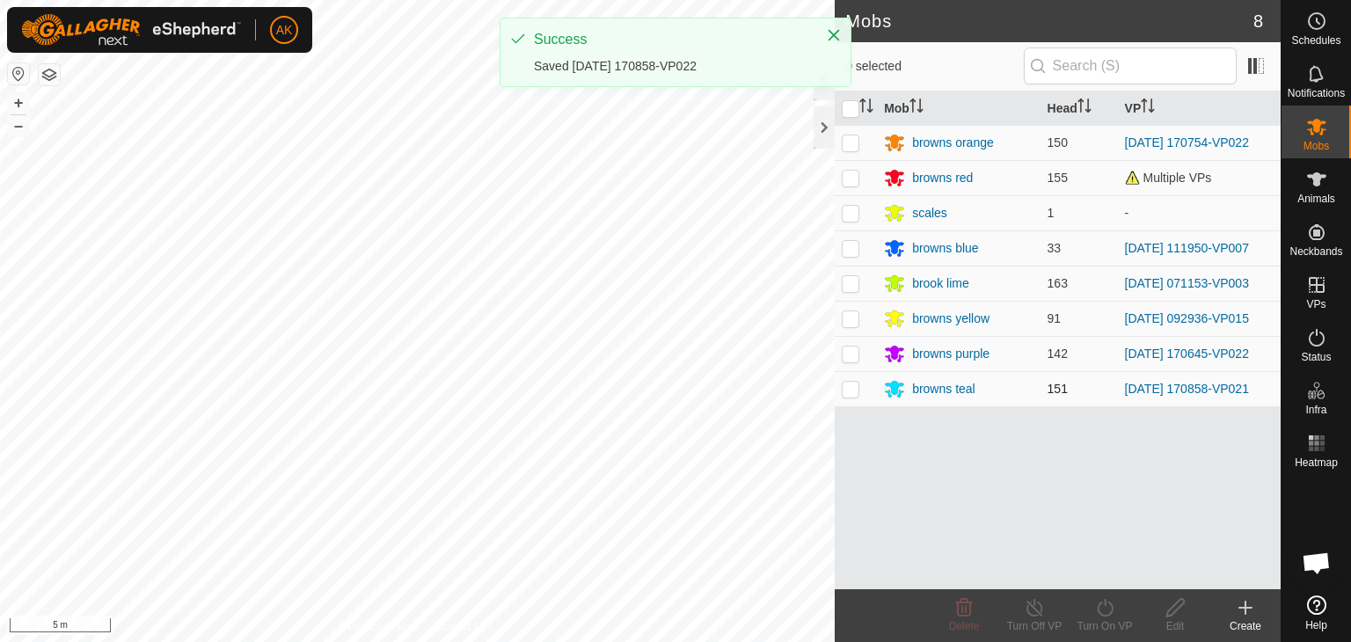
click at [849, 385] on p-checkbox at bounding box center [851, 389] width 18 height 14
checkbox input "true"
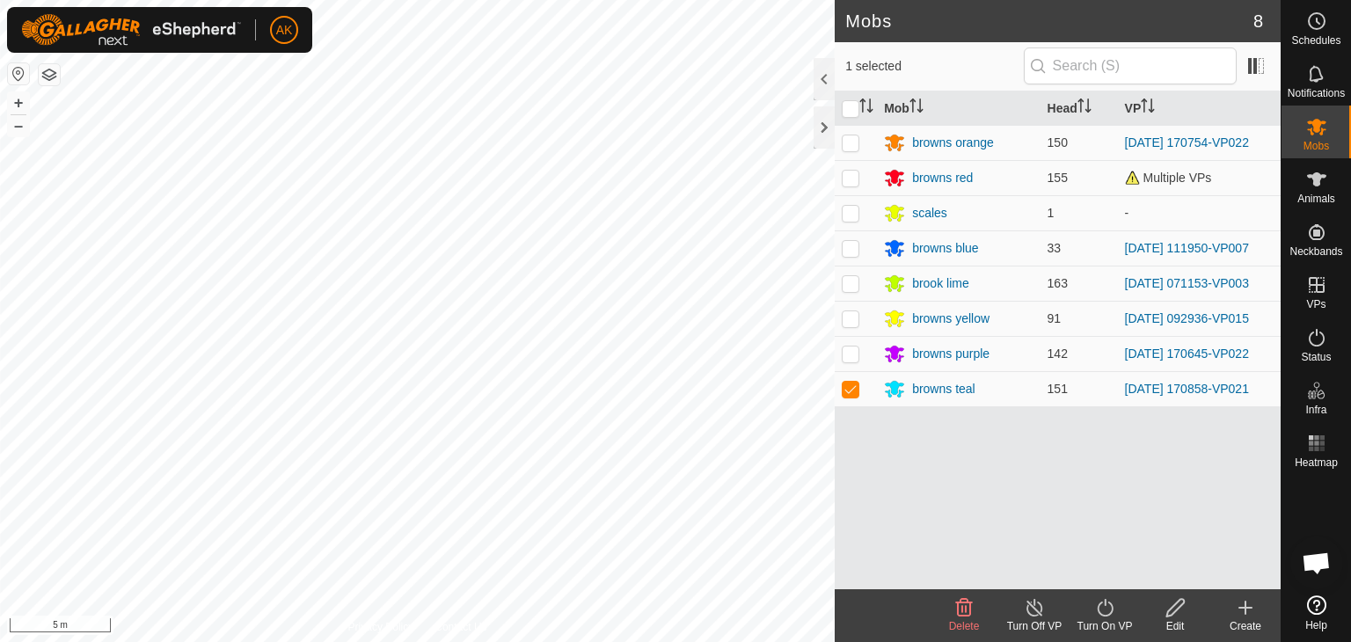
click at [1105, 617] on icon at bounding box center [1105, 607] width 22 height 21
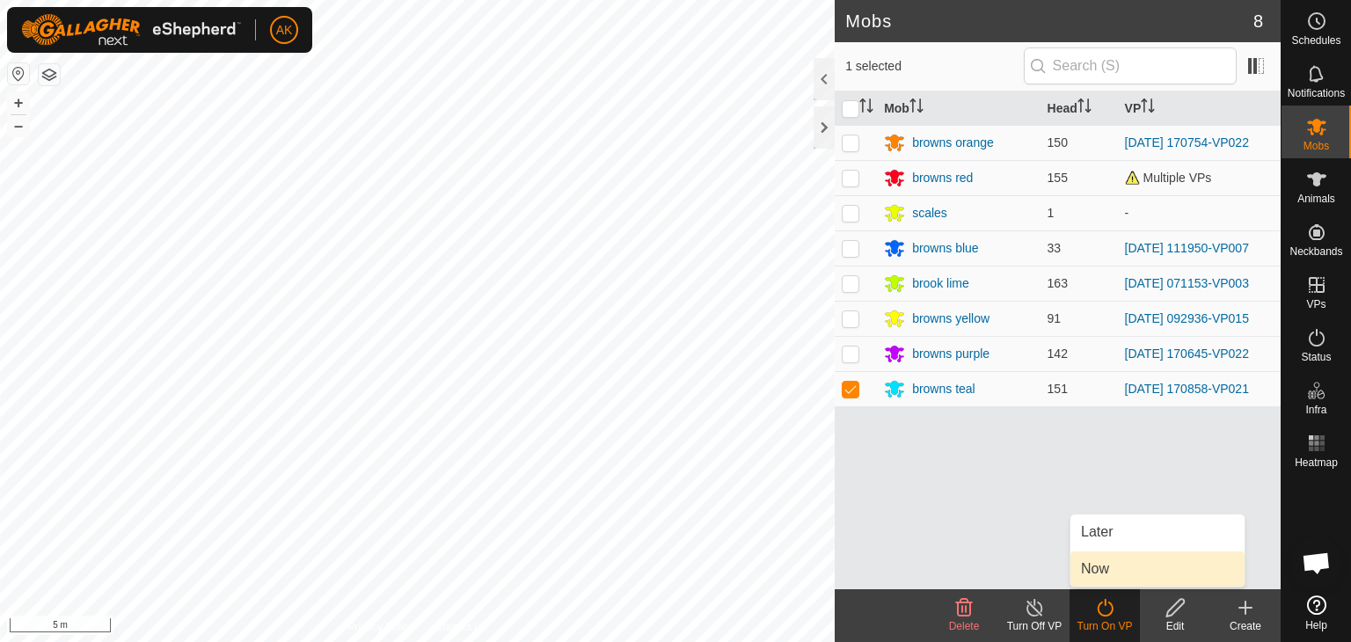
click at [1103, 571] on span "Now" at bounding box center [1095, 568] width 28 height 21
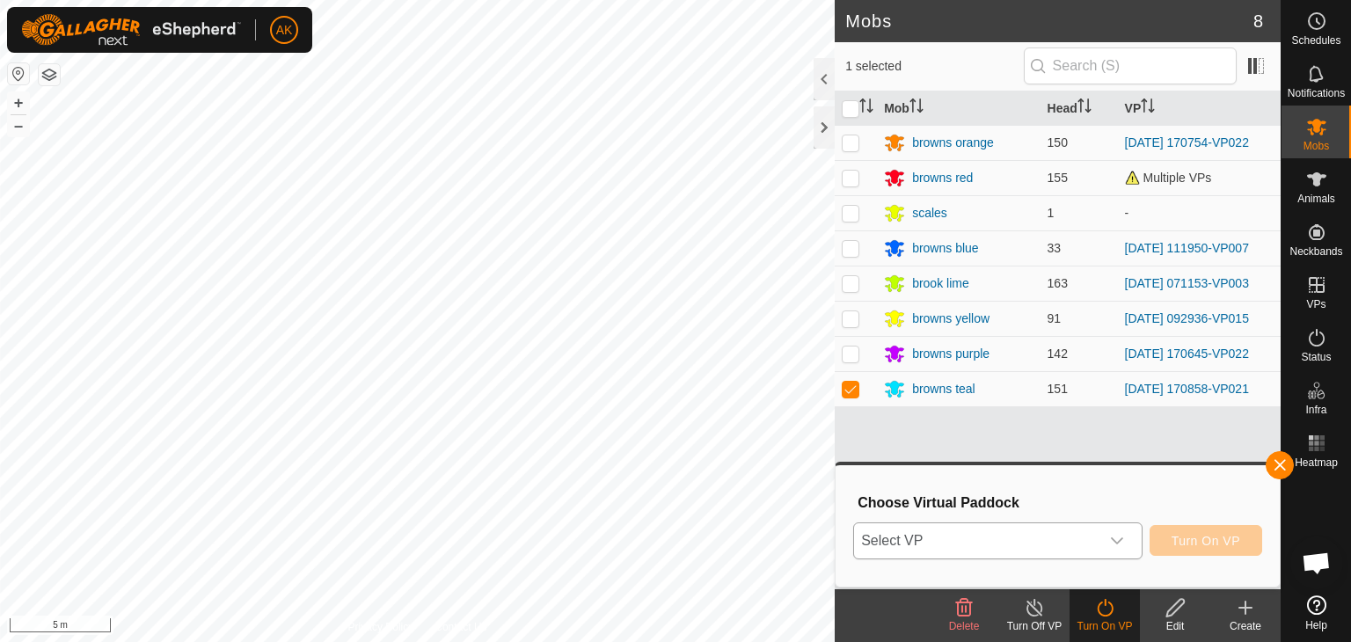
click at [1094, 536] on span "Select VP" at bounding box center [976, 540] width 245 height 35
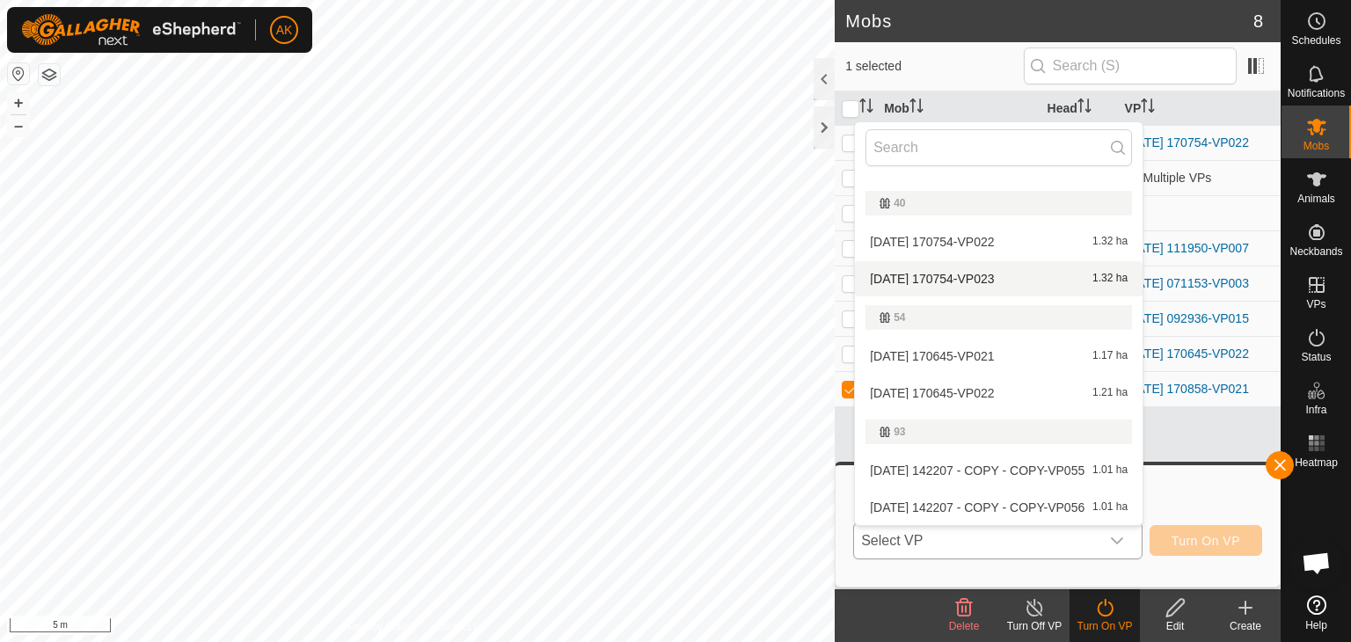
scroll to position [264, 0]
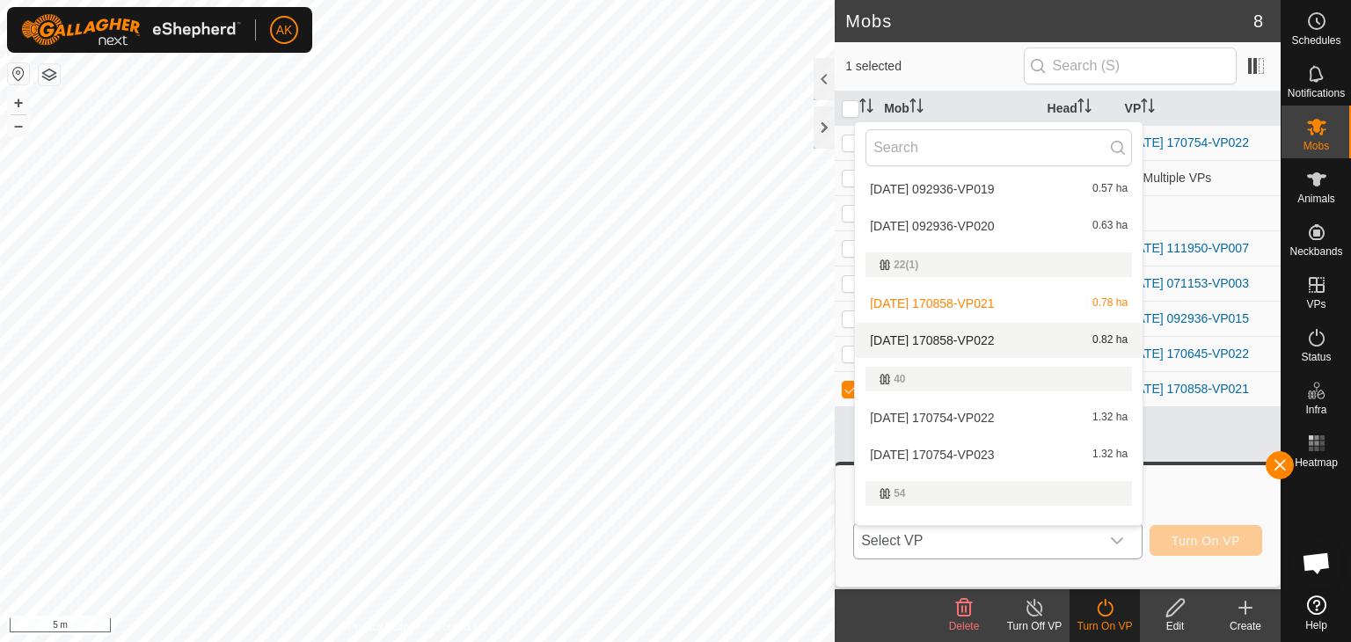
click at [958, 333] on li "[DATE] 170858-VP022 0.82 ha" at bounding box center [999, 340] width 288 height 35
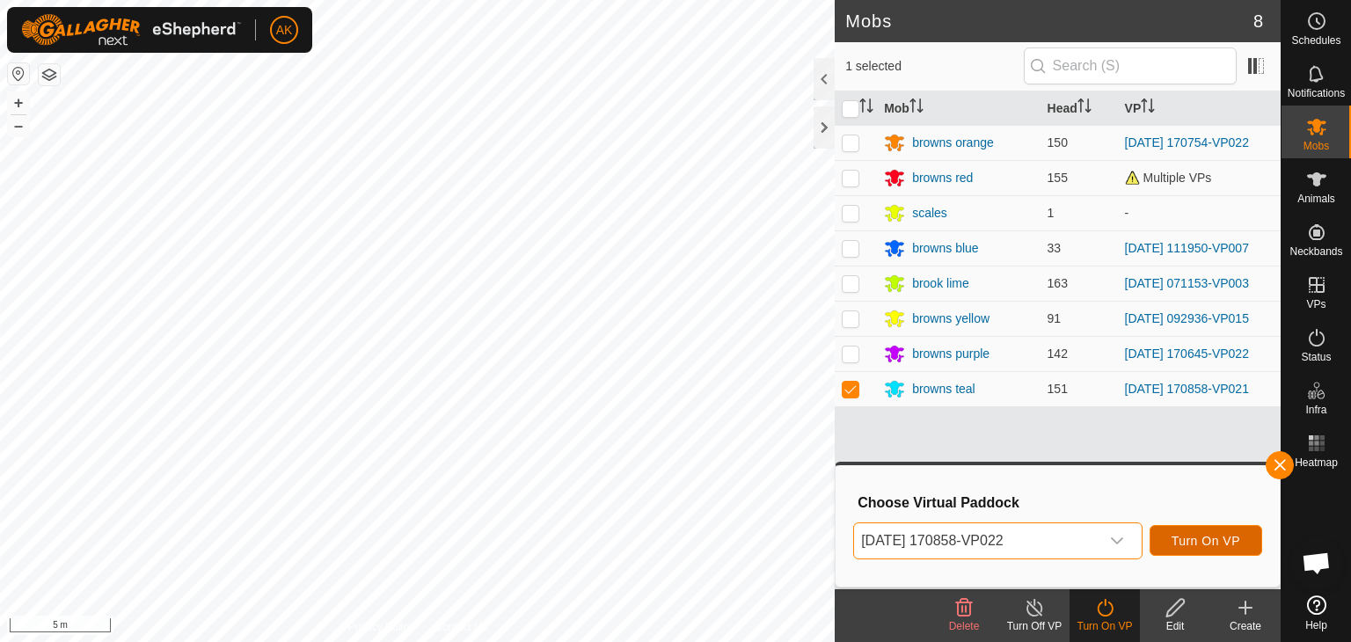
click at [1223, 528] on button "Turn On VP" at bounding box center [1205, 540] width 113 height 31
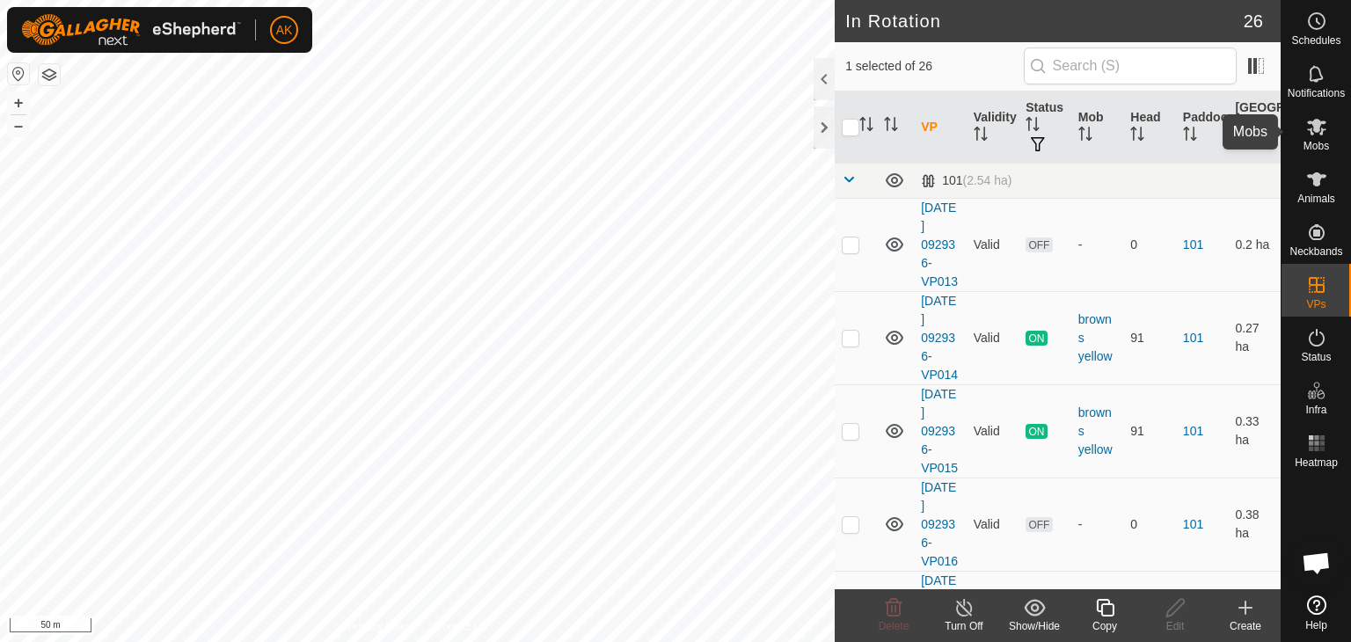
click at [1324, 128] on icon at bounding box center [1316, 126] width 21 height 21
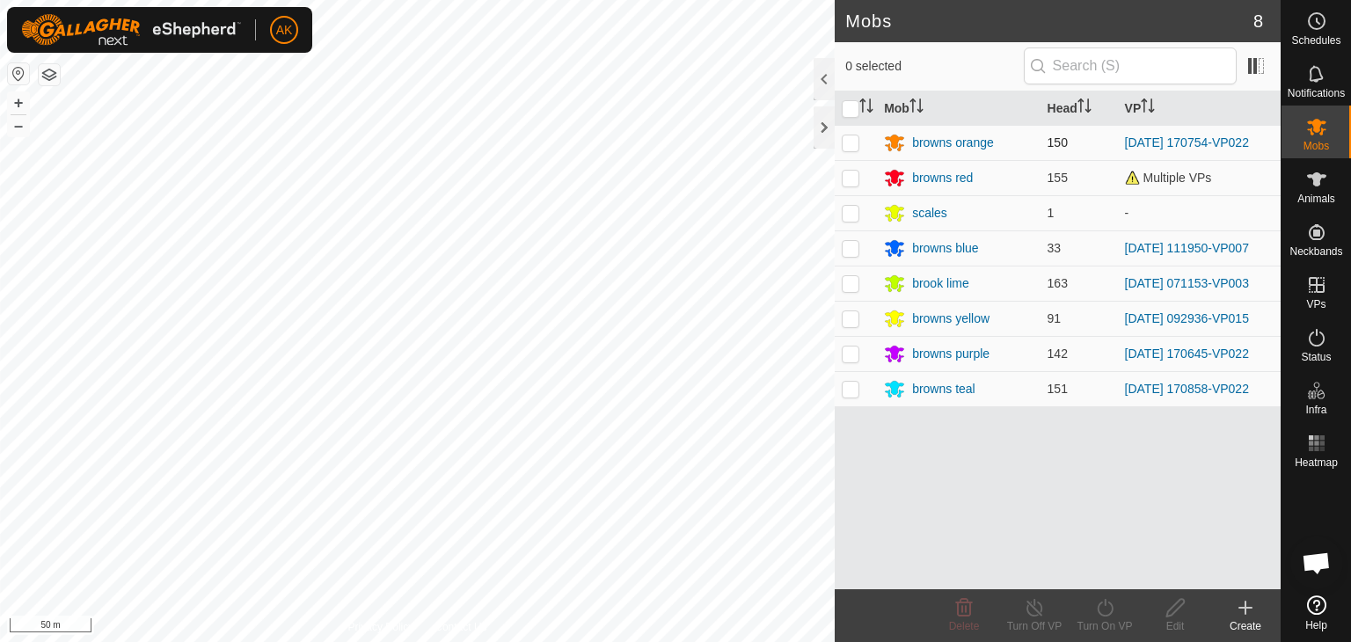
click at [849, 140] on p-checkbox at bounding box center [851, 142] width 18 height 14
checkbox input "true"
click at [1108, 611] on icon at bounding box center [1105, 607] width 22 height 21
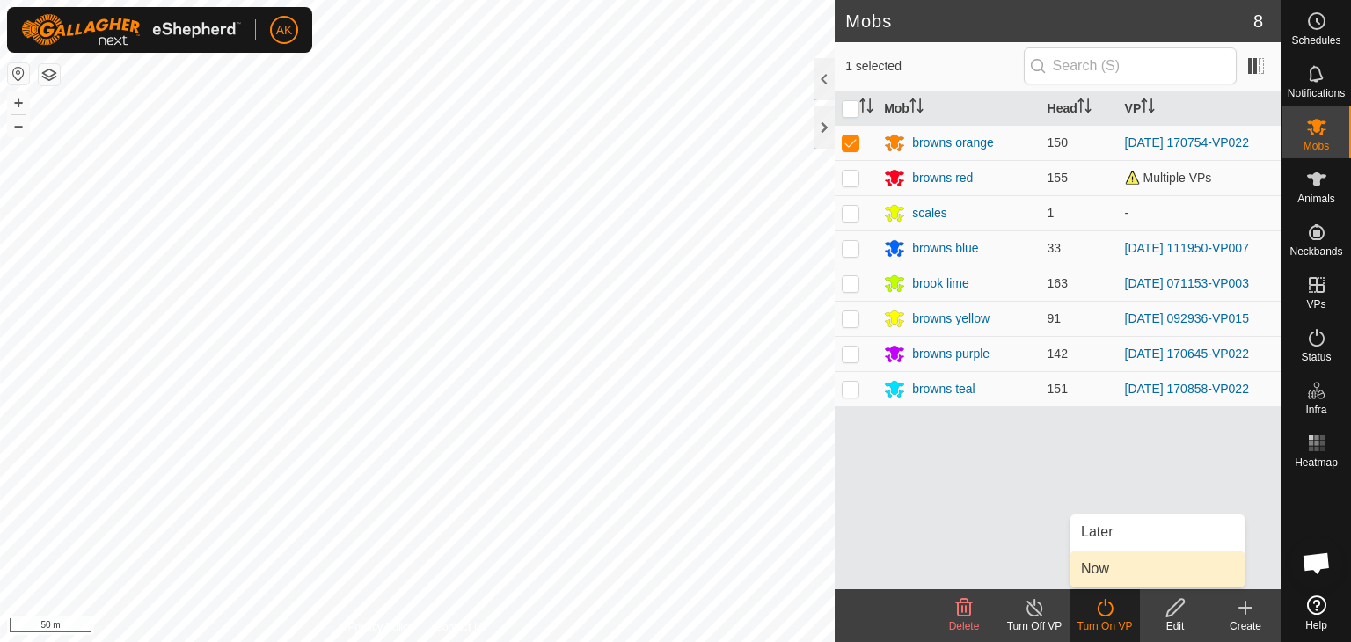
click at [1101, 572] on link "Now" at bounding box center [1157, 568] width 174 height 35
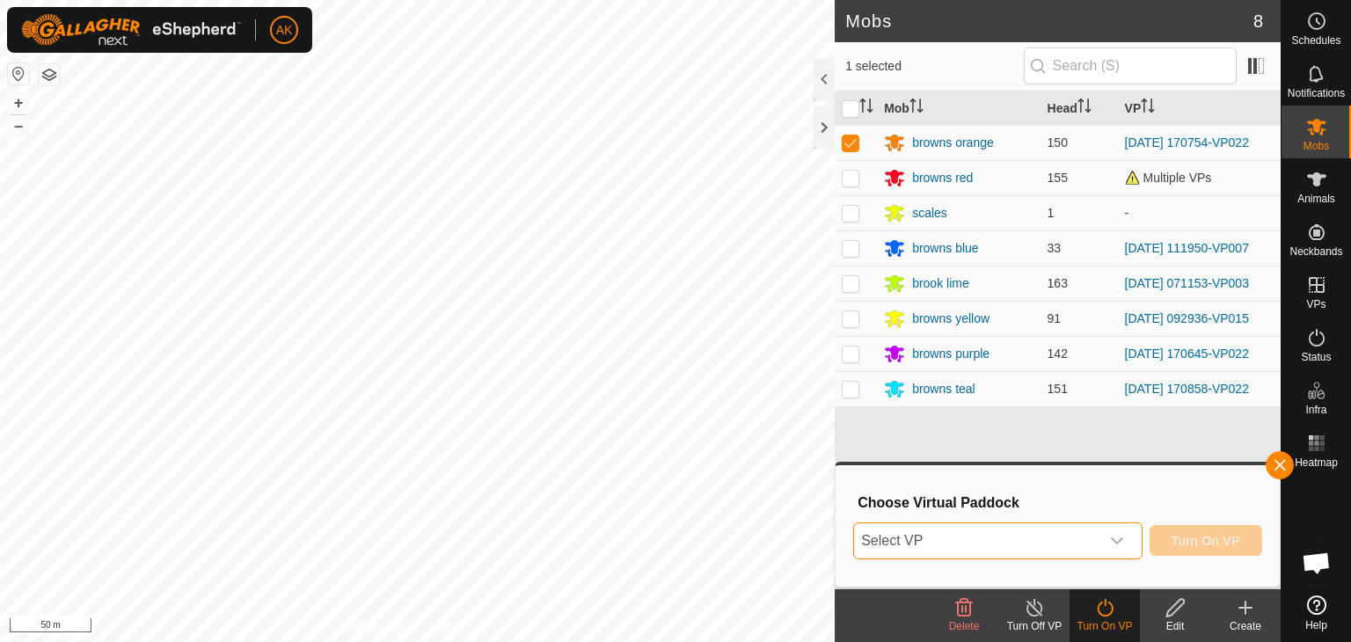
click at [1075, 540] on span "Select VP" at bounding box center [976, 540] width 245 height 35
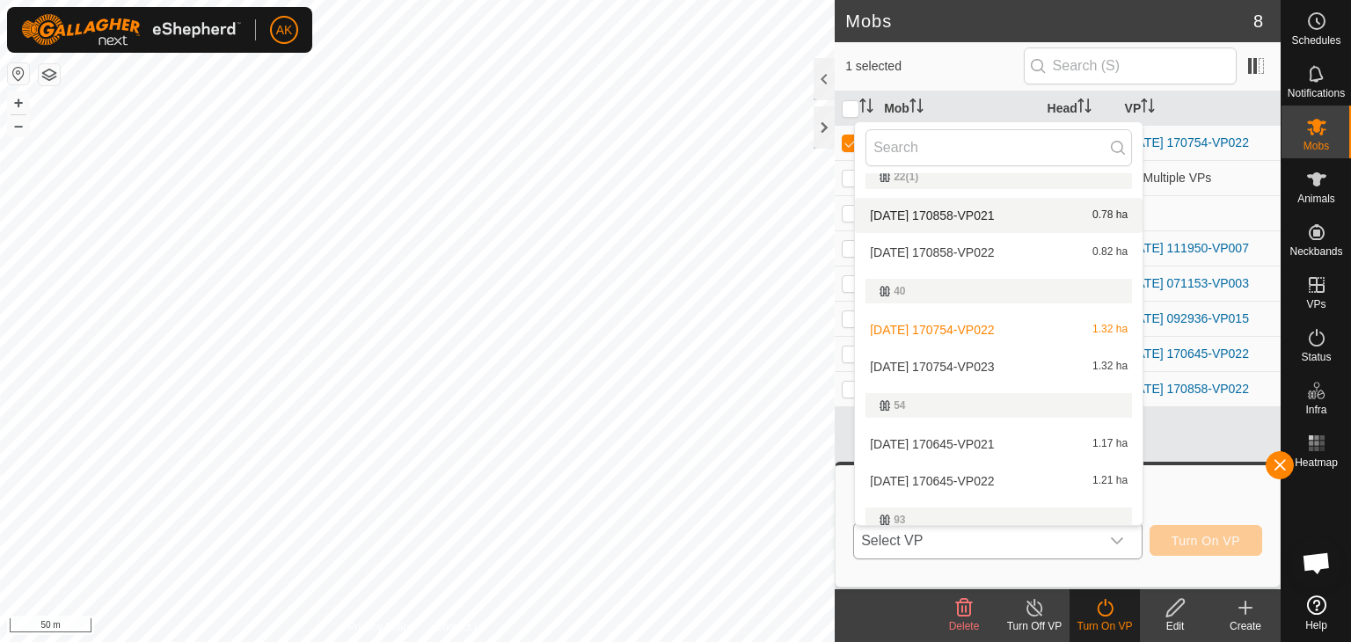
scroll to position [440, 0]
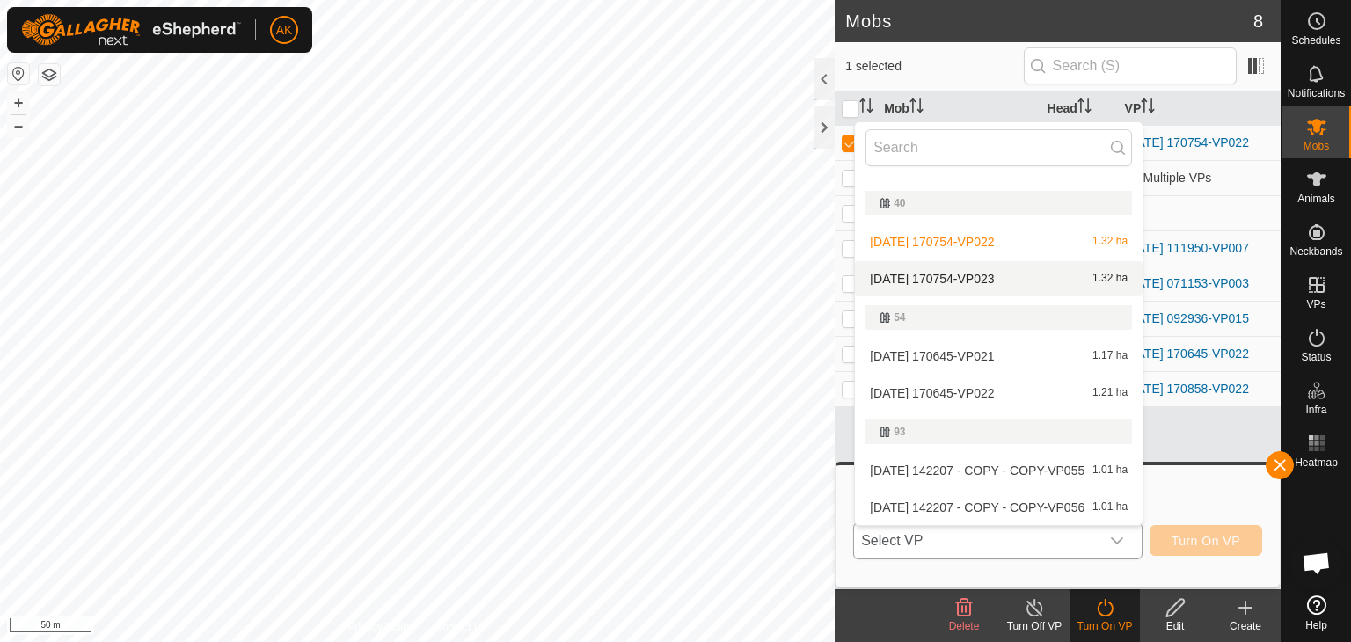
click at [977, 275] on li "[DATE] 170754-VP023 1.32 ha" at bounding box center [999, 278] width 288 height 35
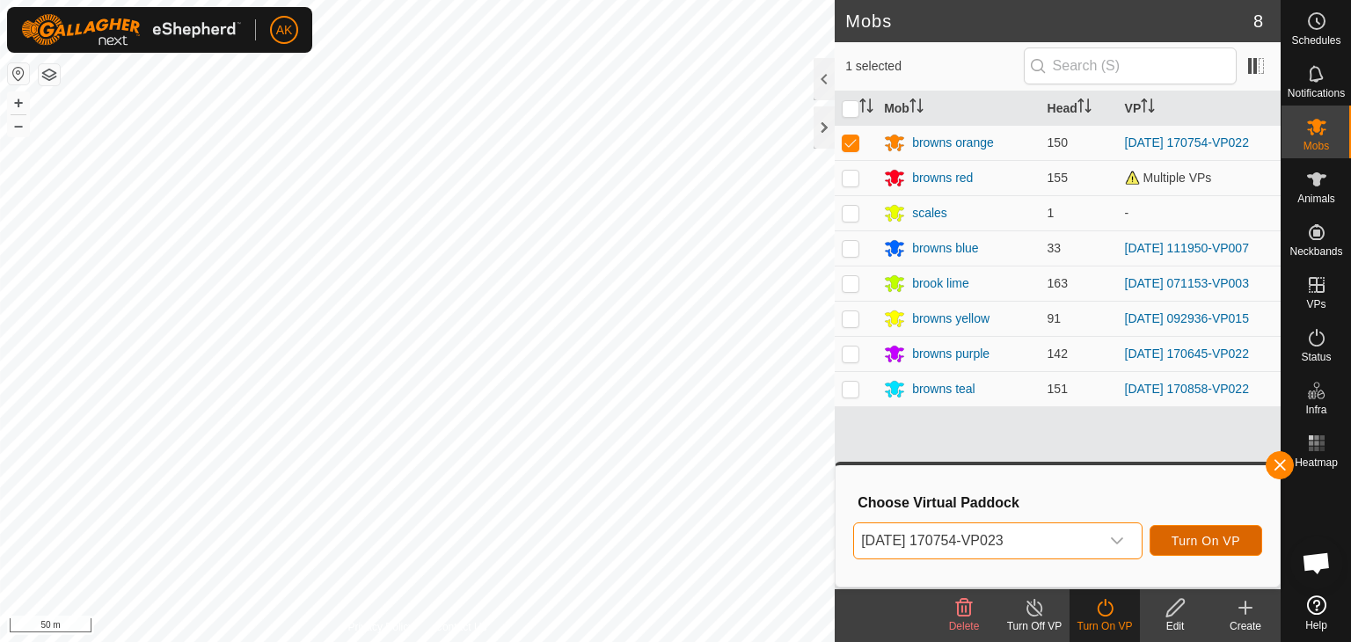
click at [1198, 546] on span "Turn On VP" at bounding box center [1205, 541] width 69 height 14
